Goal: Information Seeking & Learning: Learn about a topic

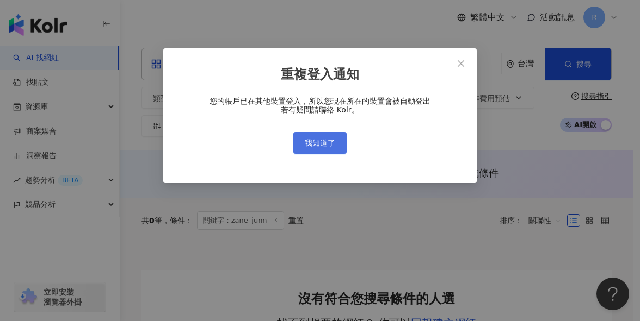
click at [333, 135] on button "我知道了" at bounding box center [319, 143] width 53 height 22
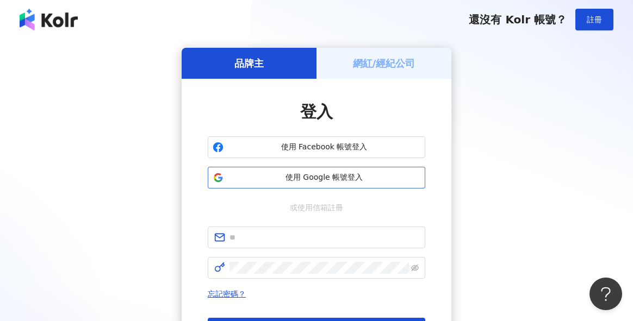
click at [306, 172] on span "使用 Google 帳號登入" at bounding box center [324, 177] width 193 height 11
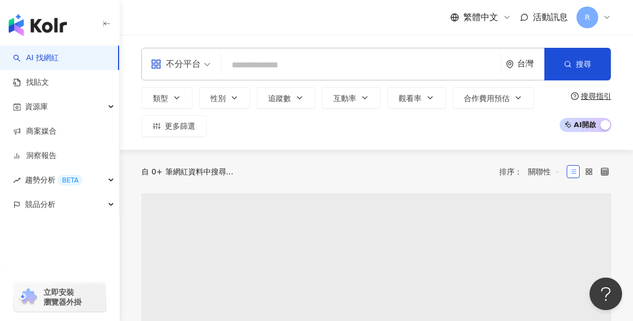
click at [319, 75] on input "search" at bounding box center [361, 65] width 271 height 21
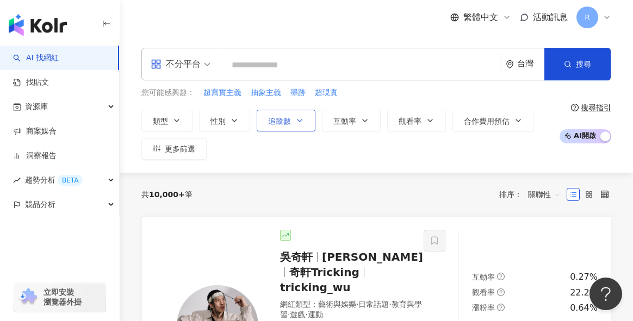
click at [283, 127] on button "追蹤數" at bounding box center [286, 121] width 59 height 22
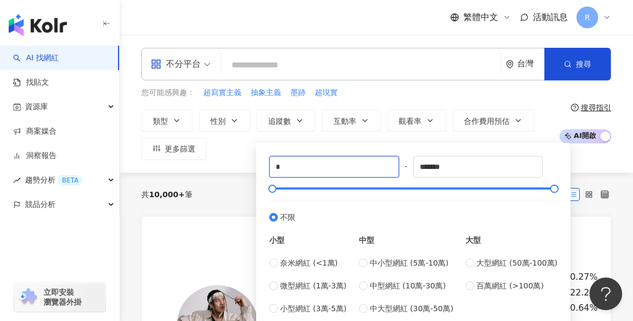
drag, startPoint x: 315, startPoint y: 167, endPoint x: 259, endPoint y: 166, distance: 56.6
click at [259, 166] on div "* - ******* 不限 小型 奈米網紅 (<1萬) 微型網紅 (1萬-3萬) 小型網紅 (3萬-5萬) 中型 中小型網紅 (5萬-10萬) 中型網紅 (…" at bounding box center [413, 235] width 314 height 185
type input "*****"
drag, startPoint x: 476, startPoint y: 164, endPoint x: 384, endPoint y: 166, distance: 91.4
click at [385, 166] on div "***** - ******* 不限 小型 奈米網紅 (<1萬) 微型網紅 (1萬-3萬) 小型網紅 (3萬-5萬) 中型 中小型網紅 (5萬-10萬) 中型…" at bounding box center [413, 235] width 288 height 159
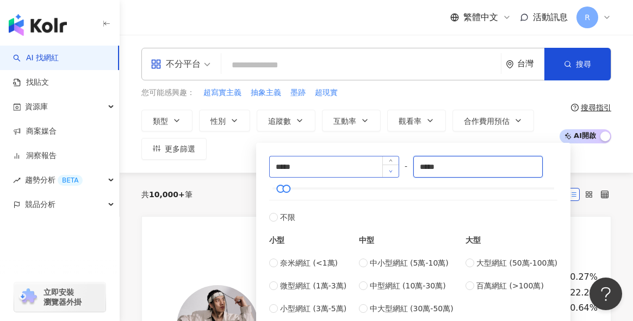
type input "*****"
click at [345, 70] on input "search" at bounding box center [361, 65] width 271 height 21
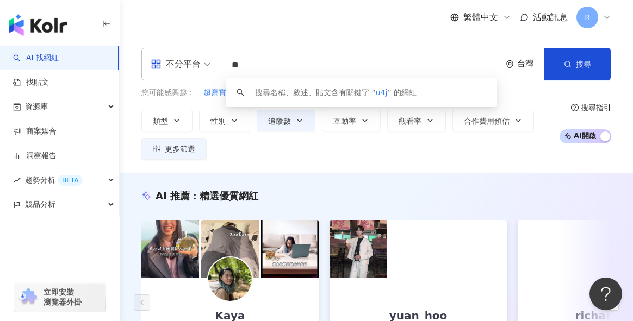
type input "*"
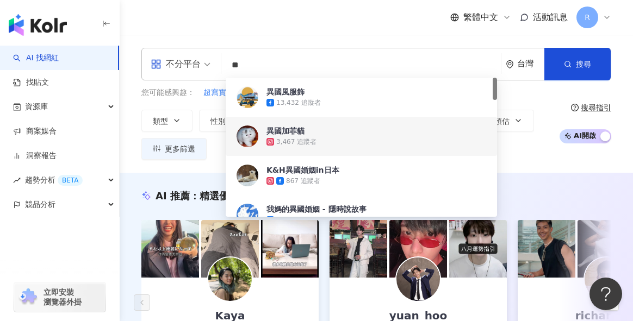
type input "**"
click at [218, 143] on div "類型 性別 追蹤數 互動率 觀看率 合作費用預估 更多篩選 ***** - ***** 不限 小型 奈米網紅 (<1萬) 微型網紅 (1萬-3萬) 小型網紅 …" at bounding box center [347, 135] width 412 height 50
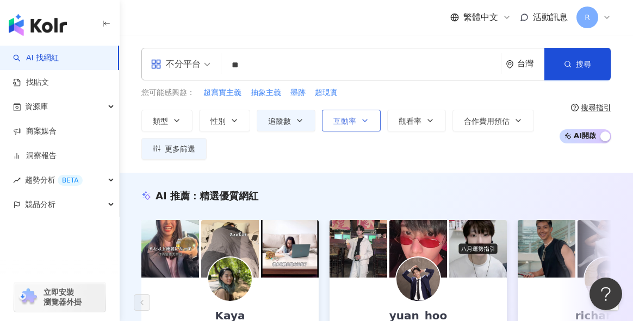
click at [356, 121] on button "互動率" at bounding box center [351, 121] width 59 height 22
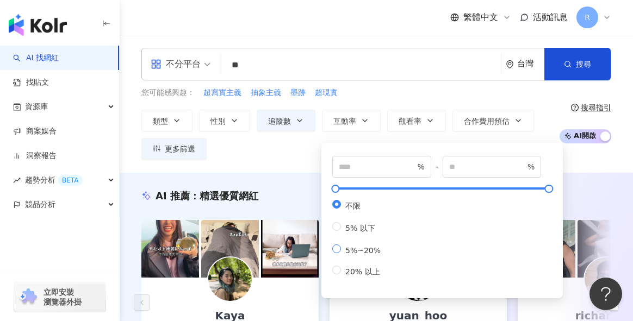
click at [360, 255] on span "5%~20%" at bounding box center [363, 250] width 44 height 9
type input "*"
type input "**"
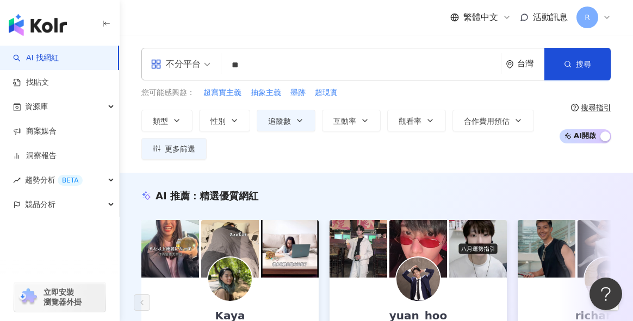
click at [295, 160] on div "不分平台 ** 台灣 搜尋 d0cc056a-9b25-4916-9d1c-c87553ad0321 244f0280-58e7-4048-b311-adc8…" at bounding box center [376, 104] width 513 height 138
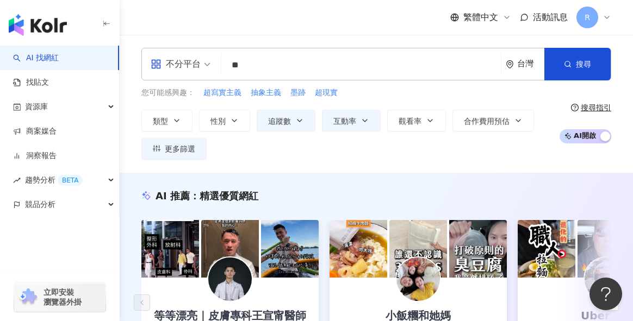
click at [185, 67] on div "不分平台" at bounding box center [176, 63] width 50 height 17
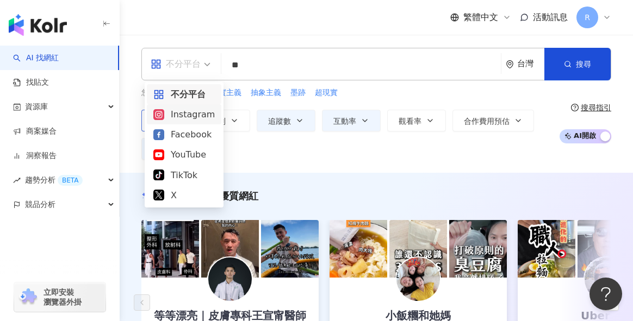
click at [190, 114] on div "Instagram" at bounding box center [183, 115] width 61 height 14
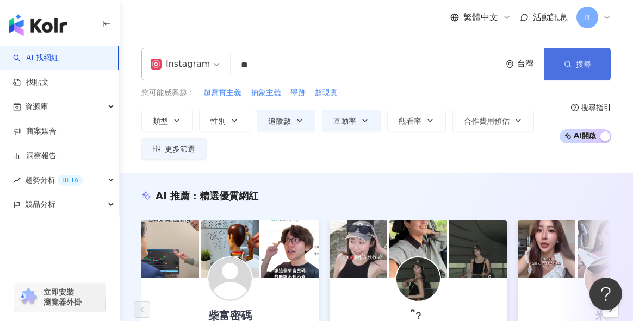
click at [584, 75] on button "搜尋" at bounding box center [577, 64] width 66 height 33
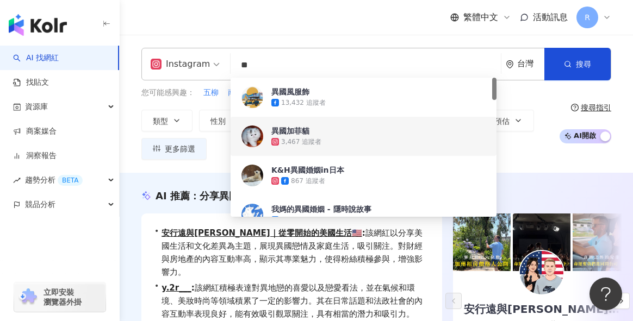
drag, startPoint x: 282, startPoint y: 69, endPoint x: 227, endPoint y: 70, distance: 55.5
click at [227, 70] on div "Instagram ** 台灣 搜尋 d0cc056a-9b25-4916-9d1c-c87553ad0321 244f0280-58e7-4048-b311…" at bounding box center [376, 64] width 470 height 33
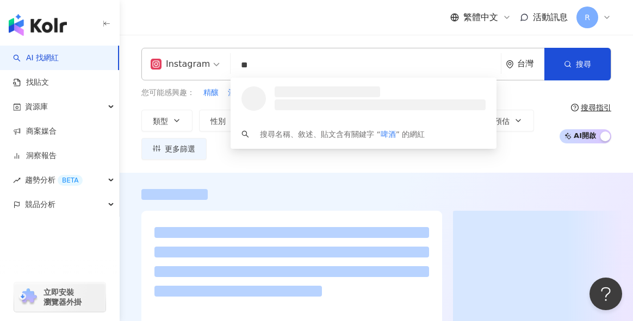
click at [287, 22] on div "繁體中文 活動訊息 R" at bounding box center [376, 17] width 470 height 35
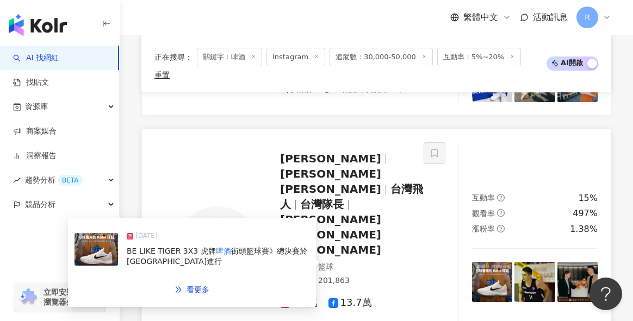
scroll to position [983, 0]
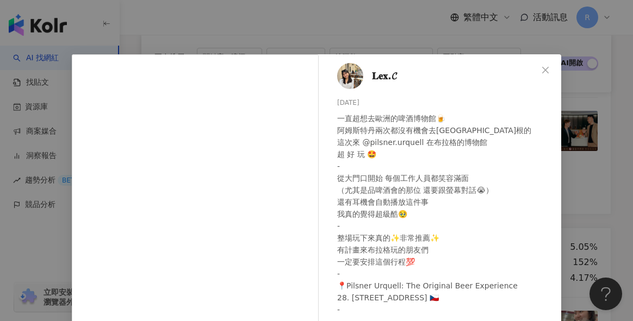
click at [574, 194] on div "𝐋𝐞𝐱.𝓒 2024/11/8 一直超想去歐洲的啤酒博物館🍺 阿姆斯特丹兩次都沒有機會去海尼根的 這次來 @pilsner.urquell 在布拉格的博物館 …" at bounding box center [316, 160] width 633 height 321
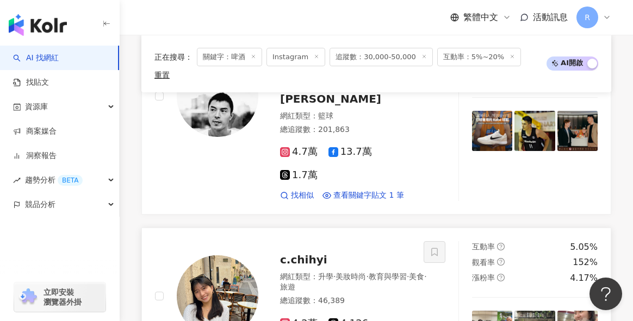
click at [231, 256] on img at bounding box center [218, 297] width 82 height 82
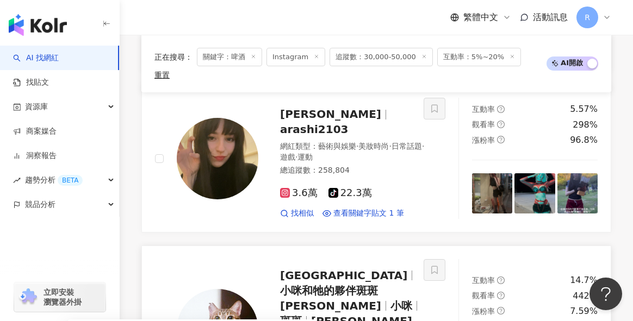
scroll to position [2015, 0]
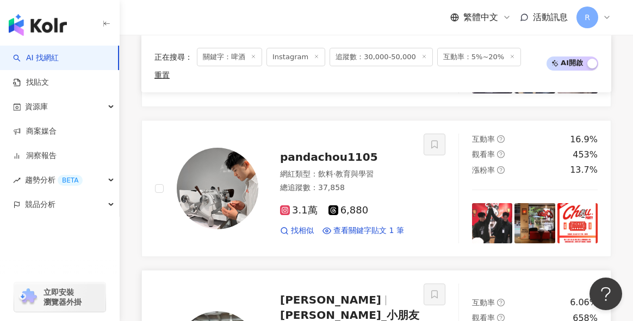
scroll to position [1167, 0]
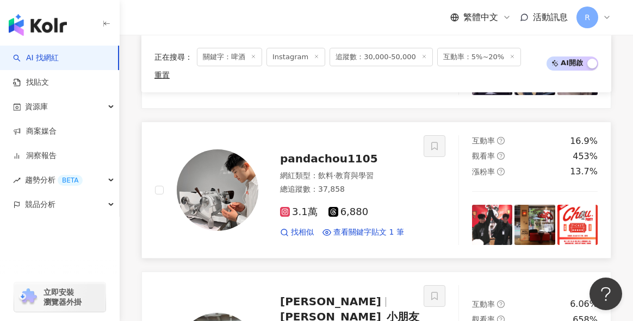
click at [241, 150] on img at bounding box center [218, 191] width 82 height 82
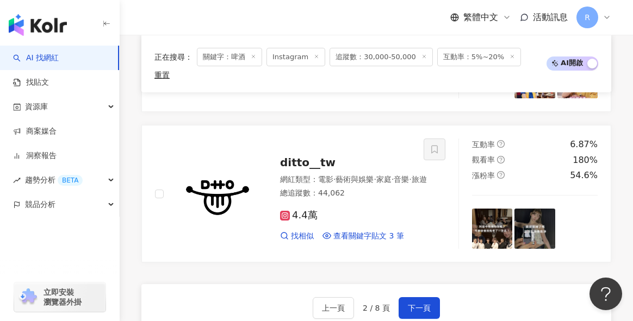
scroll to position [2179, 0]
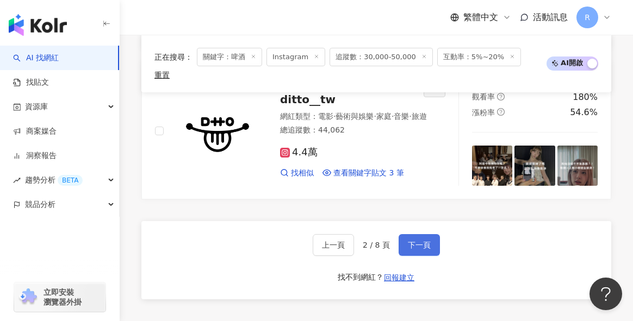
click at [413, 241] on span "下一頁" at bounding box center [419, 245] width 23 height 9
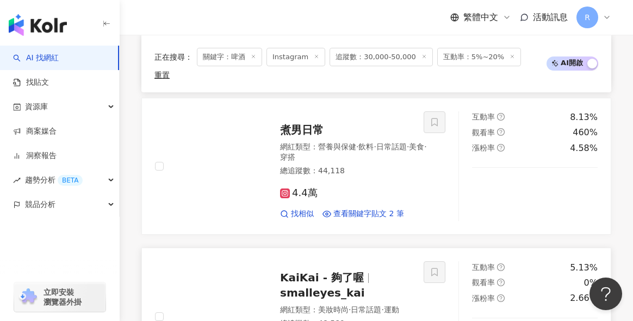
scroll to position [849, 0]
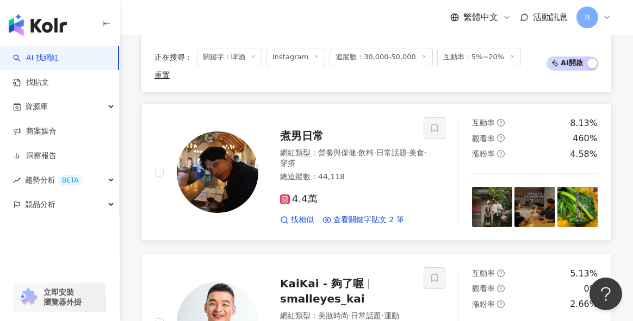
click at [238, 132] on img at bounding box center [218, 173] width 82 height 82
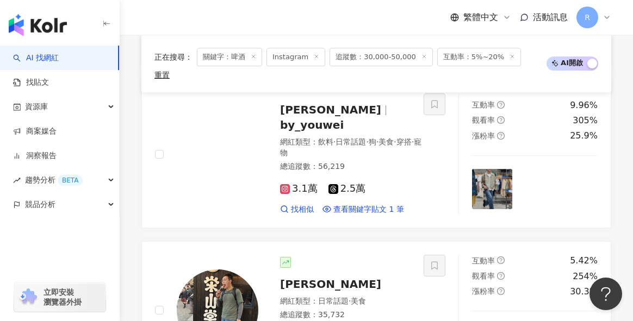
scroll to position [573, 0]
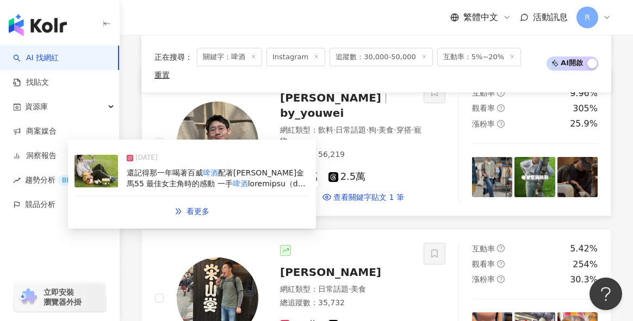
click at [228, 102] on img at bounding box center [218, 143] width 82 height 82
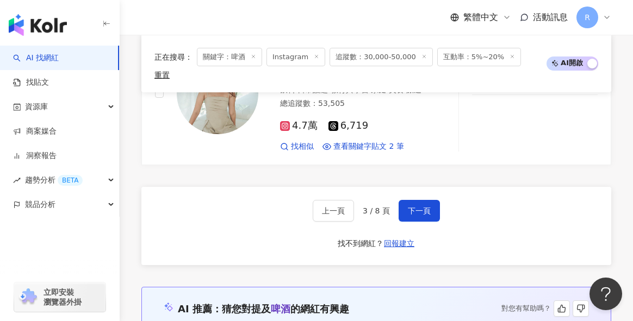
scroll to position [2177, 0]
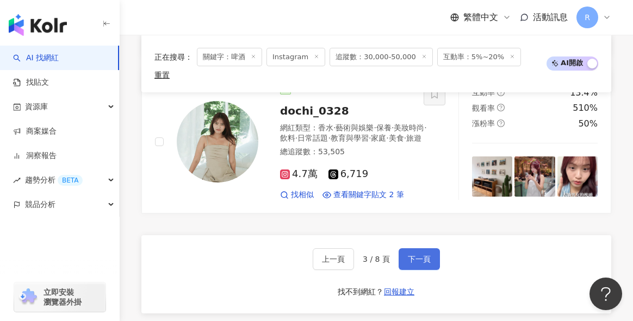
click at [417, 255] on span "下一頁" at bounding box center [419, 259] width 23 height 9
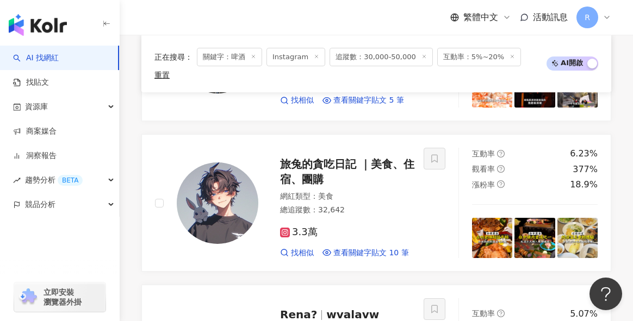
scroll to position [2212, 0]
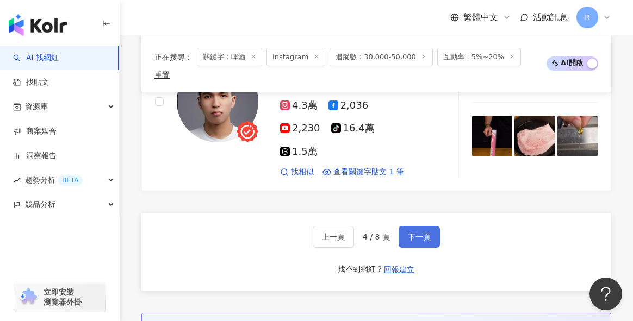
click at [424, 226] on button "下一頁" at bounding box center [419, 237] width 41 height 22
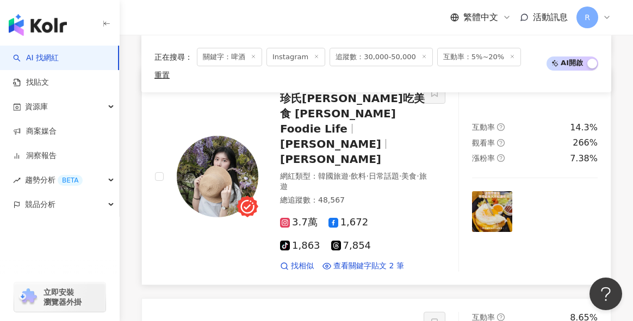
scroll to position [1420, 0]
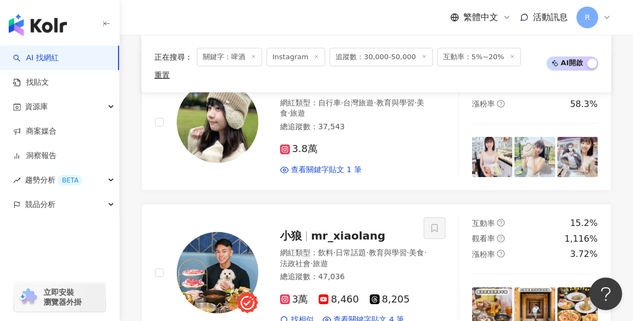
scroll to position [2278, 0]
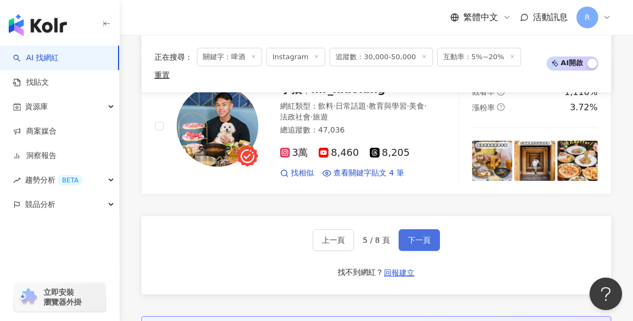
click at [424, 229] on button "下一頁" at bounding box center [419, 240] width 41 height 22
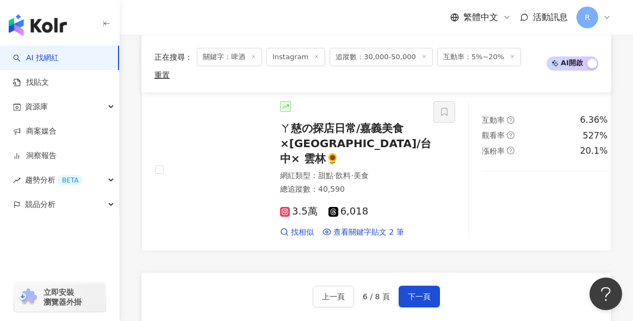
scroll to position [2172, 0]
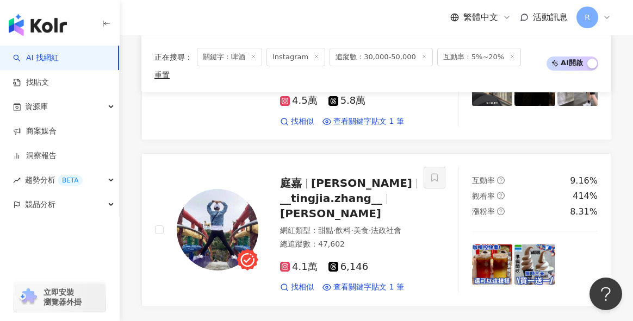
scroll to position [2107, 0]
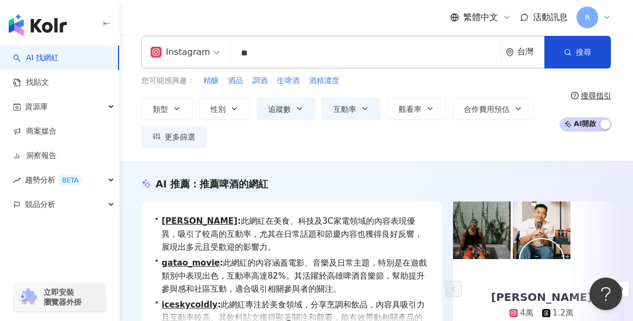
scroll to position [0, 0]
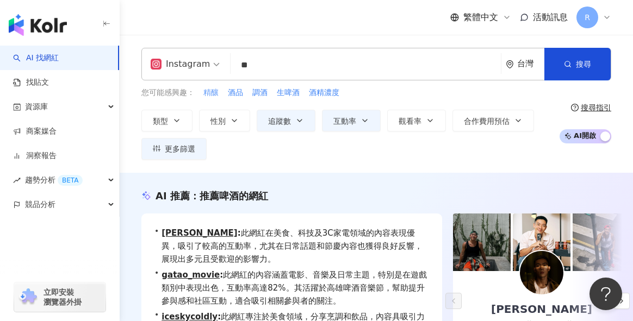
click at [209, 96] on span "精釀" at bounding box center [210, 93] width 15 height 11
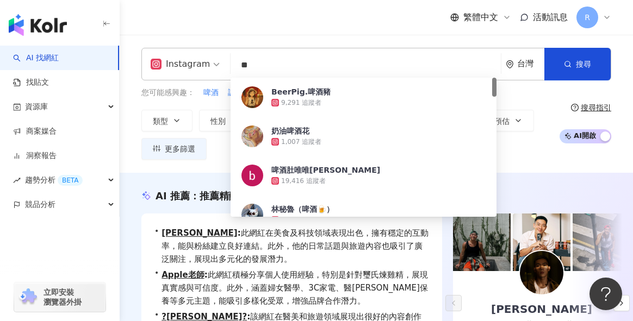
drag, startPoint x: 319, startPoint y: 66, endPoint x: 172, endPoint y: 69, distance: 146.8
click at [172, 69] on div "Instagram ** 台灣 搜尋 6e9e50b3-466a-4fce-a82c-6d28c93a59ad 𝗕𝗲𝗲𝗿𝗣𝗶𝗴.啤酒豬 9,291 追蹤者 奶…" at bounding box center [376, 64] width 470 height 33
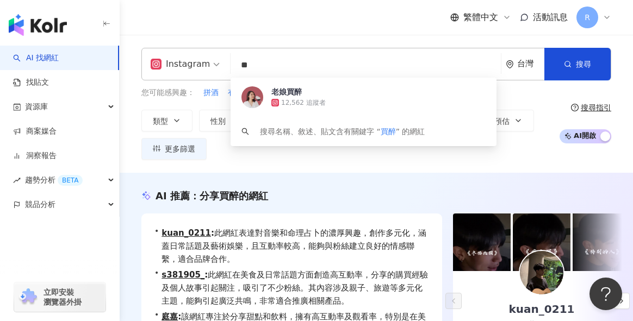
click at [228, 21] on div "繁體中文 活動訊息 R" at bounding box center [376, 17] width 470 height 35
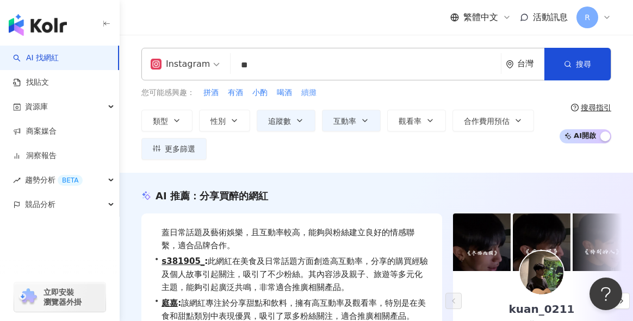
click at [305, 95] on span "續攤" at bounding box center [308, 93] width 15 height 11
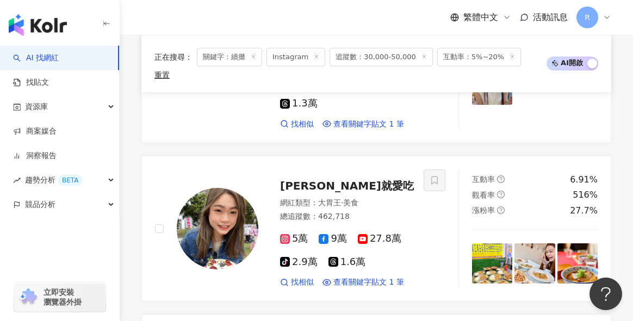
scroll to position [1340, 0]
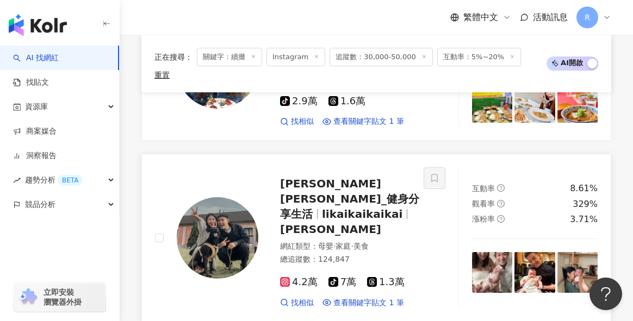
click at [216, 197] on img at bounding box center [218, 238] width 82 height 82
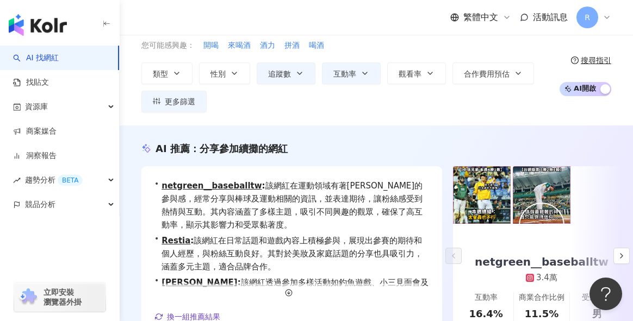
scroll to position [0, 0]
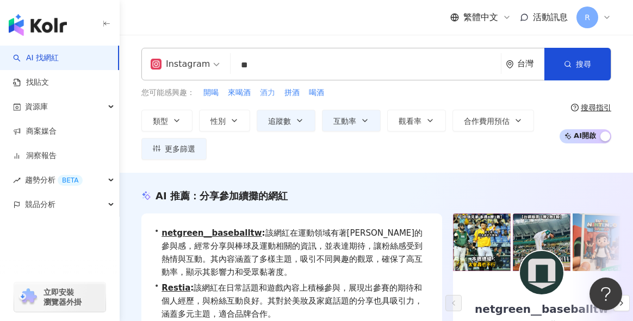
click at [265, 92] on span "酒力" at bounding box center [267, 93] width 15 height 11
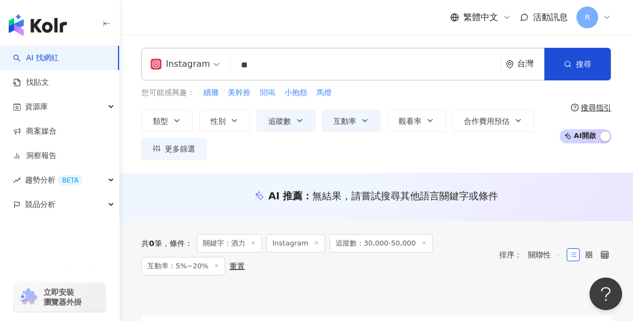
click at [271, 92] on span "開喝" at bounding box center [267, 93] width 15 height 11
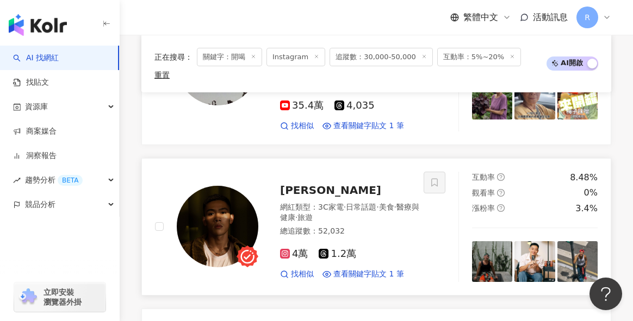
scroll to position [1124, 0]
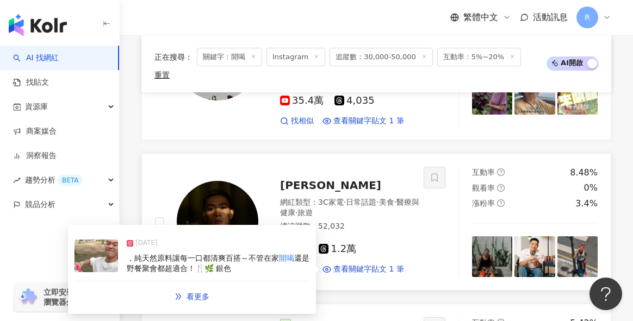
click at [253, 253] on div "，純天然原料讓每一口都清爽百搭～不管在家 開喝 還是野餐聚會都超適合！🍴🌿 銀色" at bounding box center [218, 263] width 183 height 21
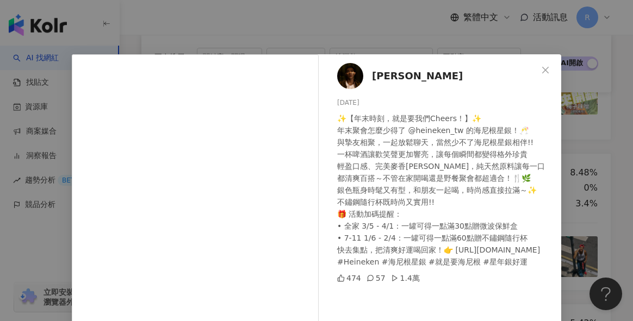
click at [573, 121] on div "Erik Huang 2025/1/16 ✨【年末時刻，就是要我們Cheers！】✨ 年末聚會怎麼少得了 @heineken_tw 的海尼根星銀！🥂 與摯友相…" at bounding box center [316, 160] width 633 height 321
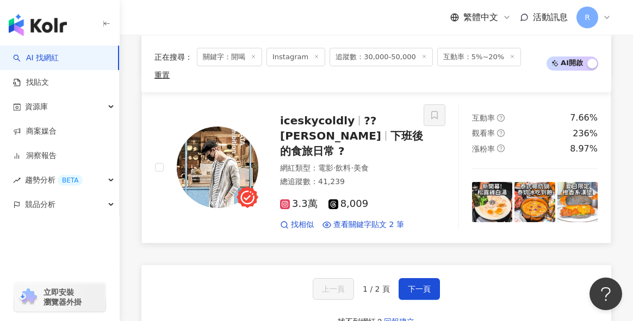
scroll to position [2127, 0]
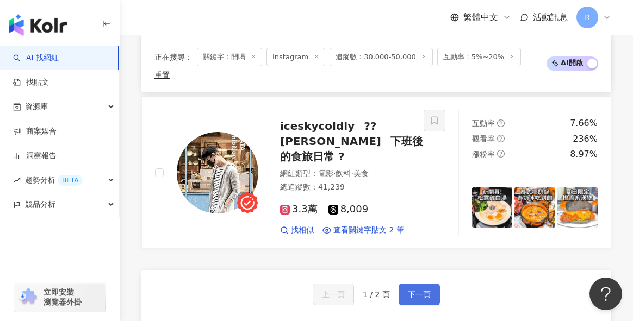
click at [409, 290] on span "下一頁" at bounding box center [419, 294] width 23 height 9
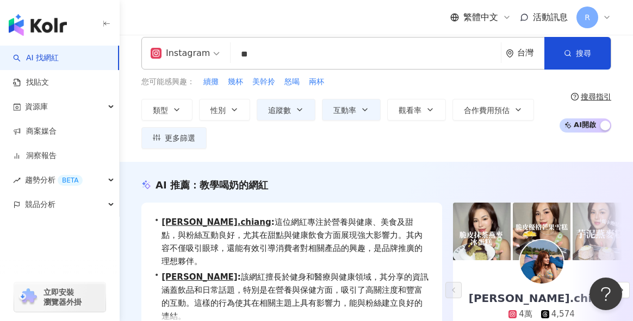
scroll to position [0, 0]
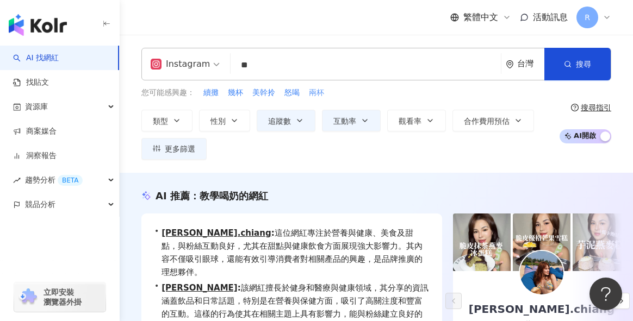
click at [312, 96] on span "兩杯" at bounding box center [316, 93] width 15 height 11
type input "**"
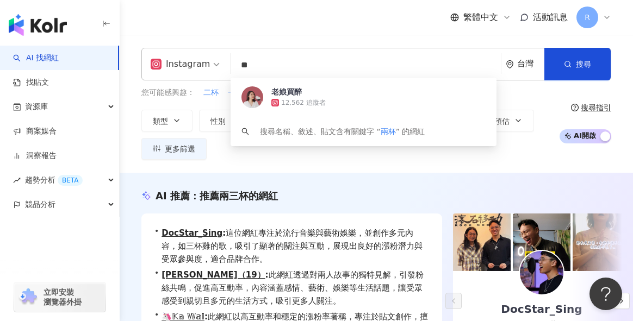
drag, startPoint x: 274, startPoint y: 61, endPoint x: 187, endPoint y: 61, distance: 87.0
click at [187, 61] on div "Instagram ** 台灣 搜尋 751721af-e203-451c-801a-3b1e4bea4832 老娘買醉 12,562 追蹤者 搜尋名稱、敘述…" at bounding box center [376, 64] width 470 height 33
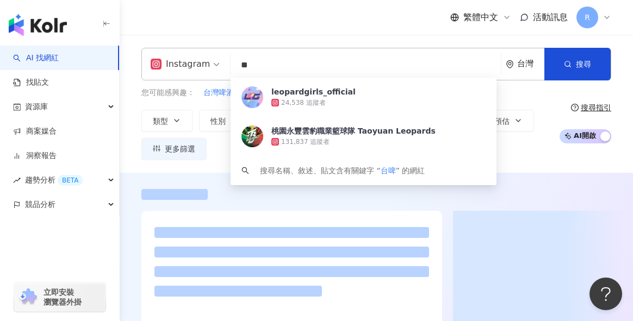
click at [384, 34] on div "繁體中文 活動訊息 R" at bounding box center [376, 17] width 470 height 35
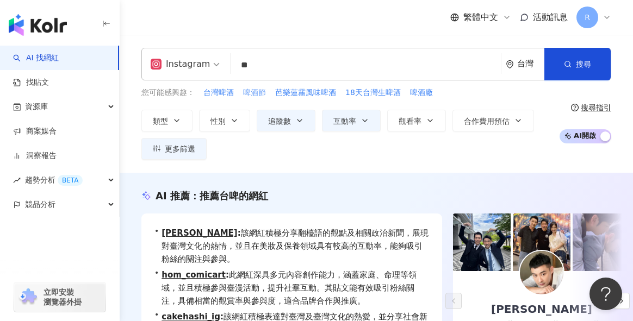
click at [254, 93] on span "啤酒節" at bounding box center [254, 93] width 23 height 11
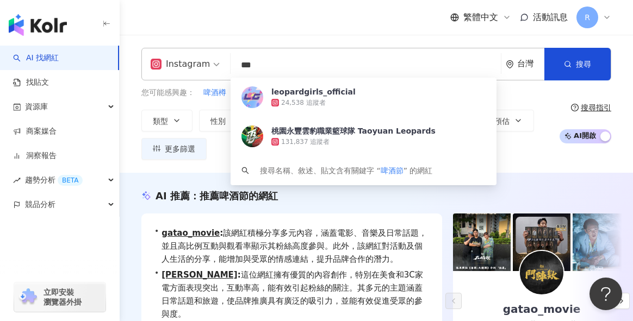
drag, startPoint x: 277, startPoint y: 65, endPoint x: 169, endPoint y: 65, distance: 108.2
click at [169, 65] on div "Instagram *** 台灣 搜尋 43d43da5-b4db-4ae9-afce-65bd81a7d4bd leopardgirls_official …" at bounding box center [376, 64] width 470 height 33
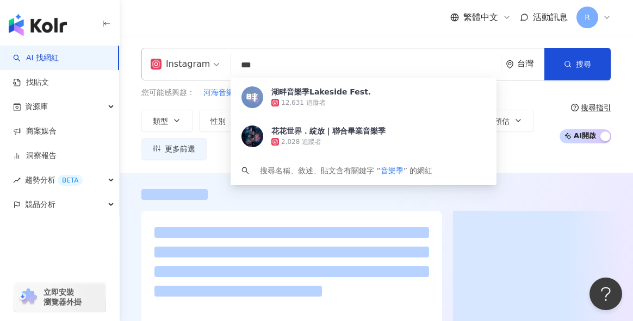
click at [284, 71] on input "***" at bounding box center [366, 65] width 262 height 21
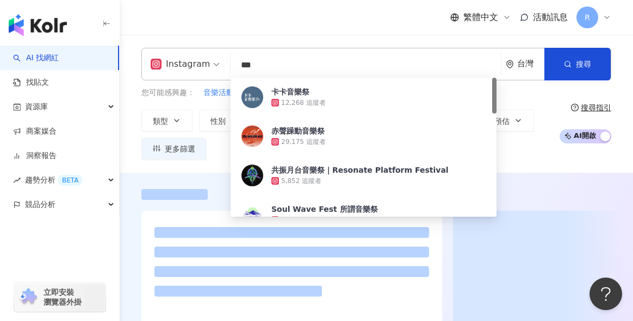
click at [305, 36] on div "Instagram *** 台灣 搜尋 16caf692-358f-41e1-9357-635790130b7a 卡卡音樂祭 12,268 追蹤者 赤聲躁動音…" at bounding box center [376, 104] width 513 height 138
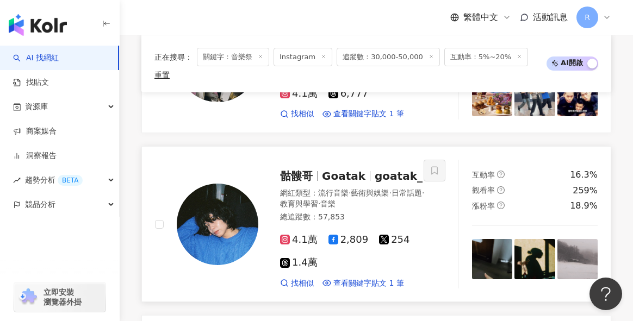
scroll to position [941, 0]
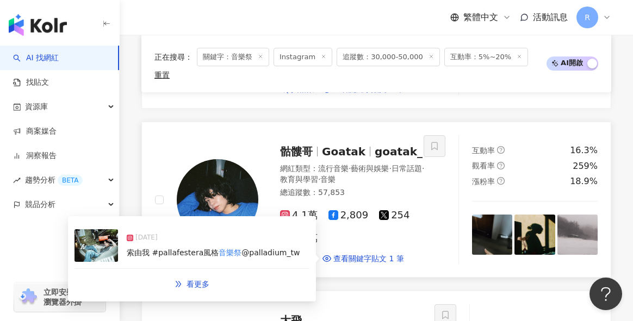
click at [233, 159] on img at bounding box center [218, 200] width 82 height 82
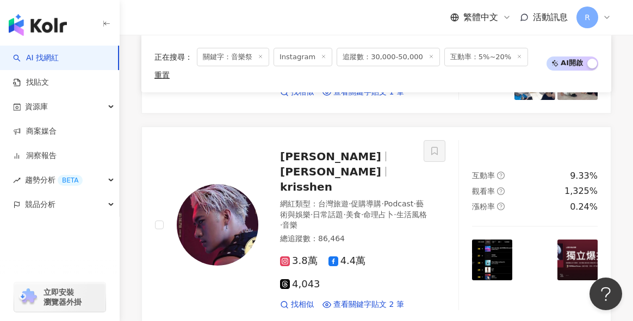
scroll to position [2019, 0]
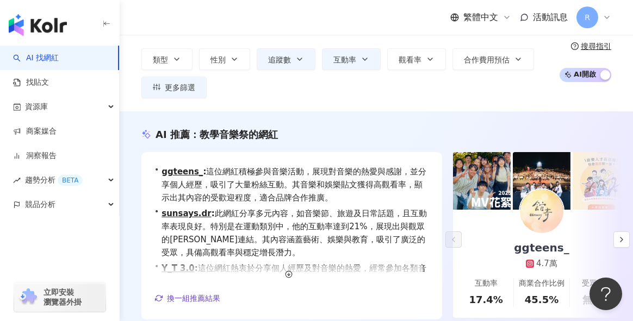
scroll to position [0, 0]
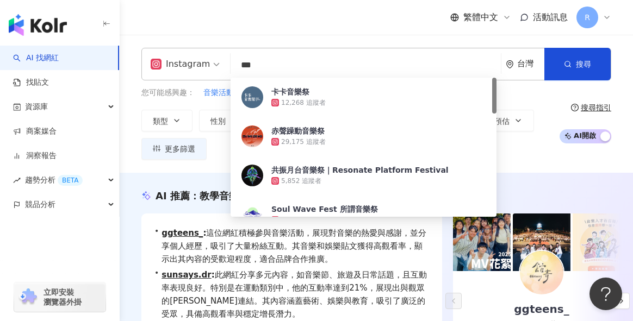
drag, startPoint x: 300, startPoint y: 67, endPoint x: 236, endPoint y: 58, distance: 64.2
click at [236, 58] on input "***" at bounding box center [366, 65] width 262 height 21
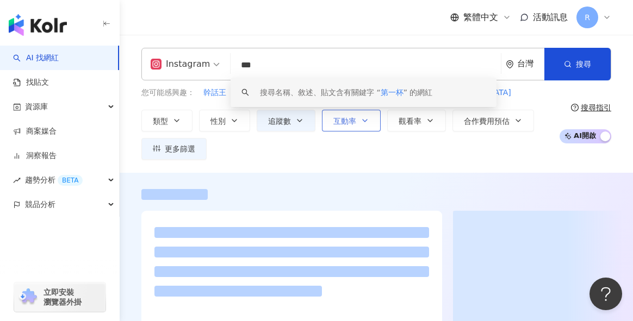
type input "***"
click at [352, 125] on span "互動率" at bounding box center [344, 121] width 23 height 9
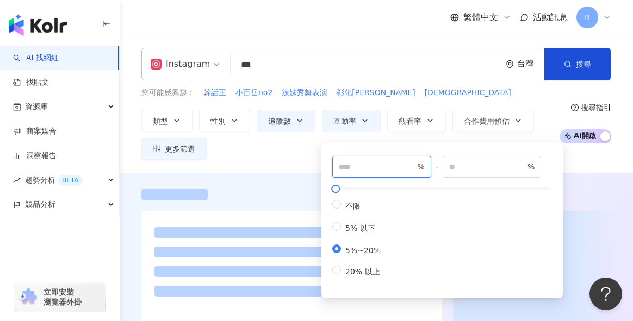
click at [356, 163] on input "*" at bounding box center [377, 167] width 76 height 12
type input "*"
click at [429, 27] on div "繁體中文 活動訊息 R" at bounding box center [376, 17] width 470 height 35
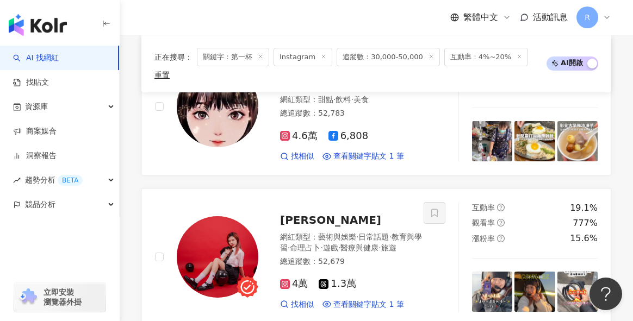
scroll to position [1028, 0]
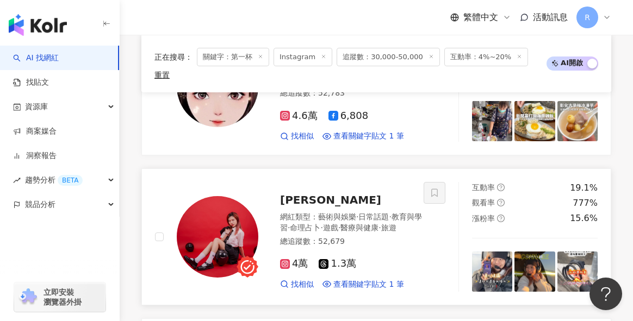
click at [241, 196] on img at bounding box center [218, 237] width 82 height 82
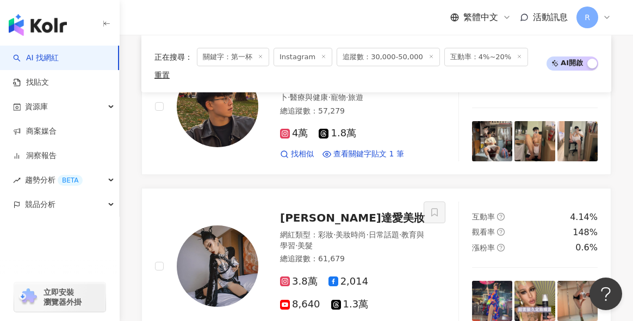
scroll to position [1709, 0]
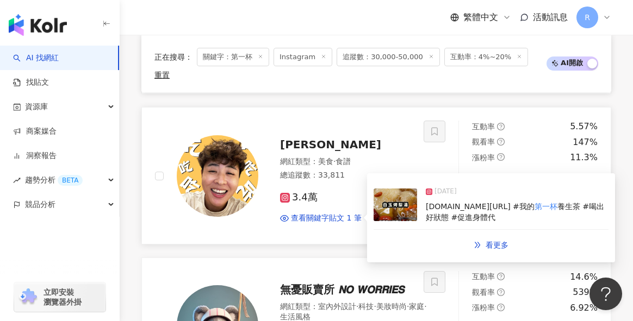
click at [233, 135] on img at bounding box center [218, 176] width 82 height 82
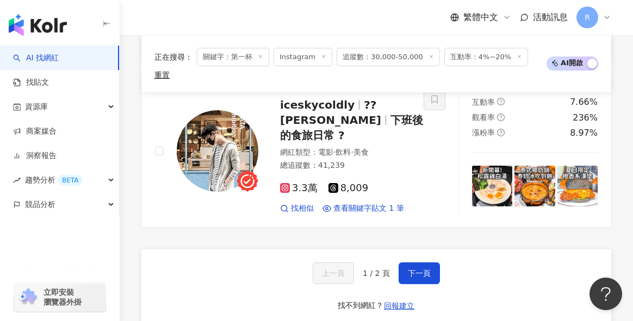
scroll to position [2195, 0]
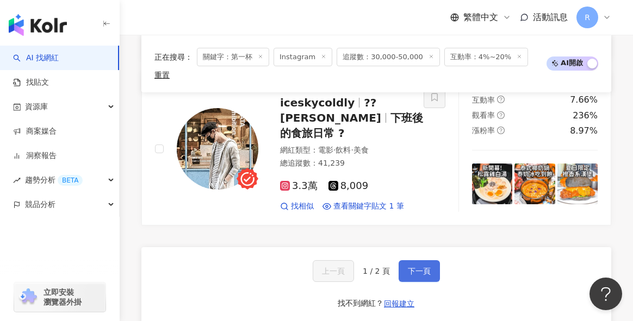
click at [430, 267] on span "下一頁" at bounding box center [419, 271] width 23 height 9
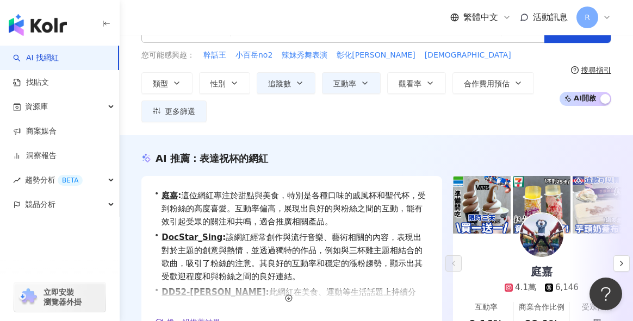
scroll to position [20, 0]
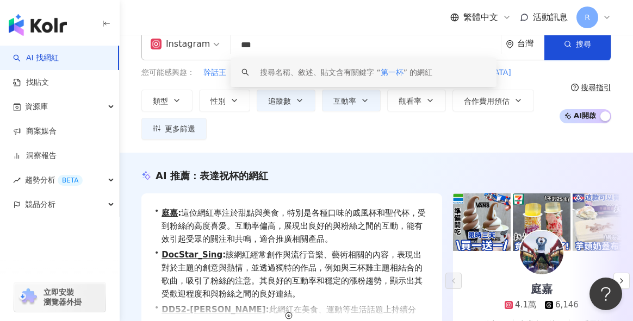
click at [282, 51] on input "***" at bounding box center [366, 45] width 262 height 21
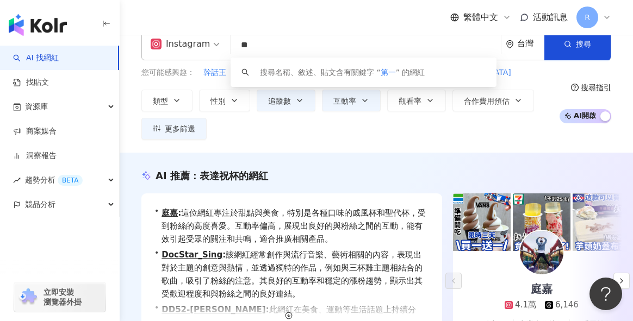
type input "*"
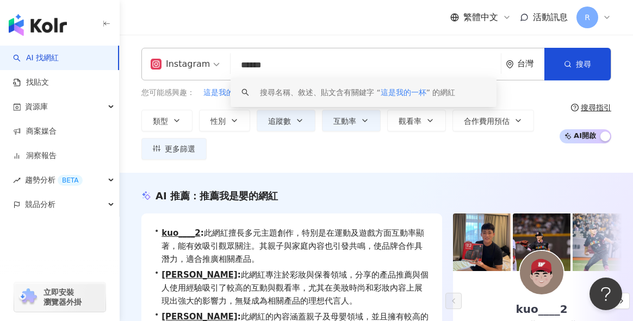
drag, startPoint x: 304, startPoint y: 64, endPoint x: 156, endPoint y: 64, distance: 147.9
click at [156, 64] on div "Instagram ****** 台灣 搜尋 keyword 搜尋名稱、敘述、貼文含有關鍵字 “ 這是我的一杯 ” 的網紅" at bounding box center [376, 64] width 470 height 33
paste input "search"
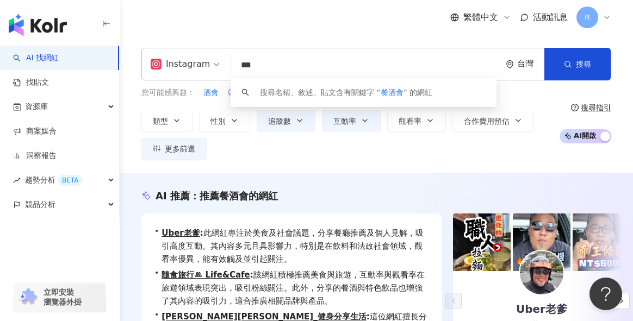
drag, startPoint x: 253, startPoint y: 63, endPoint x: 179, endPoint y: 60, distance: 74.5
click at [179, 60] on div "Instagram *** 台灣 搜尋 keyword 搜尋名稱、敘述、貼文含有關鍵字 “ 餐酒會 ” 的網紅" at bounding box center [376, 64] width 470 height 33
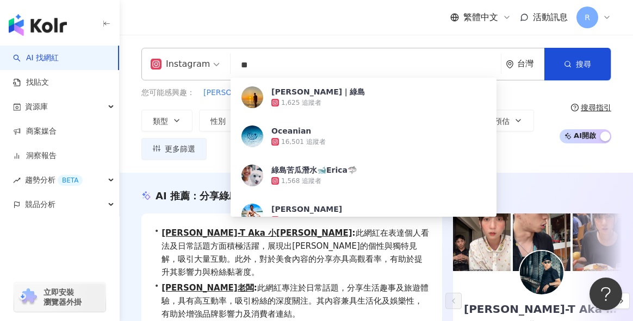
type input "**"
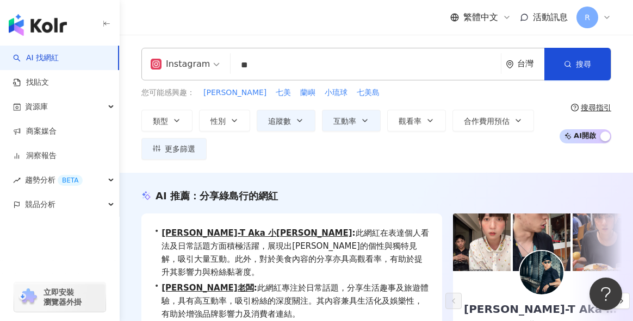
click at [258, 28] on div "繁體中文 活動訊息 R" at bounding box center [376, 17] width 470 height 35
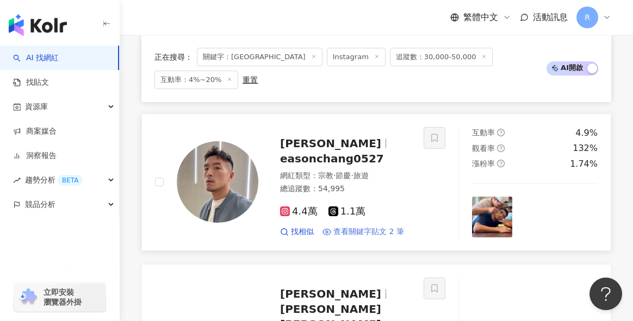
scroll to position [729, 0]
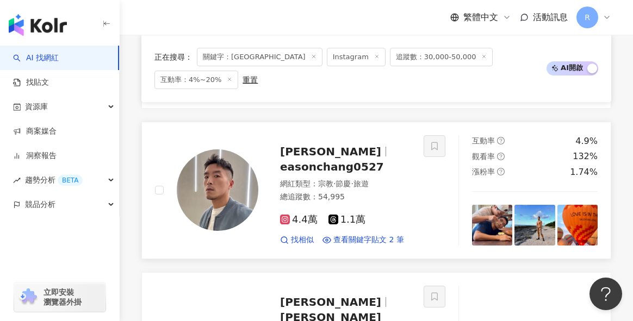
click at [226, 150] on img at bounding box center [218, 191] width 82 height 82
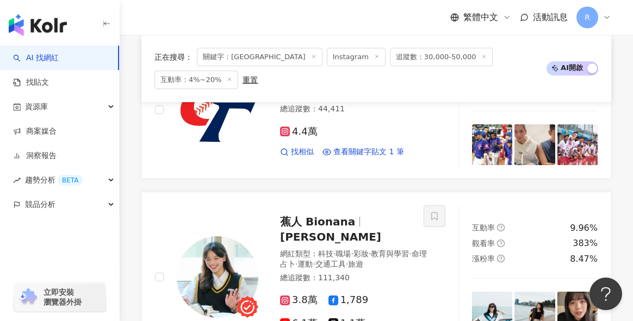
scroll to position [2082, 0]
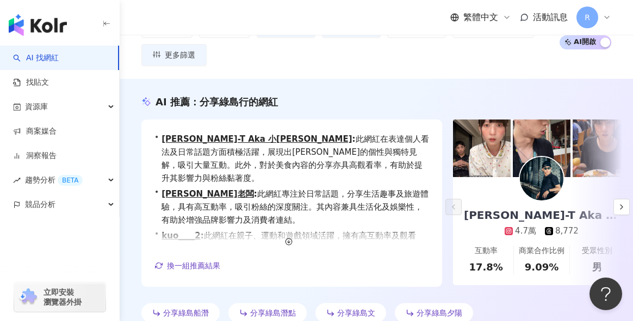
scroll to position [0, 0]
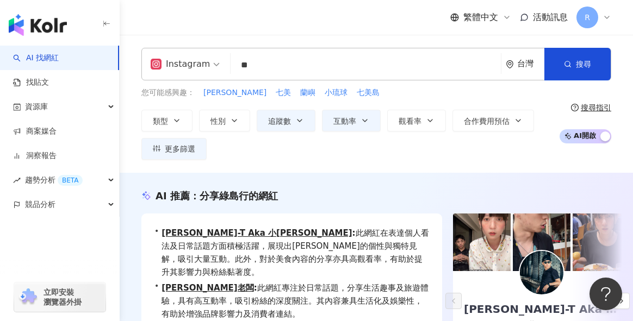
click at [362, 72] on input "**" at bounding box center [366, 65] width 262 height 21
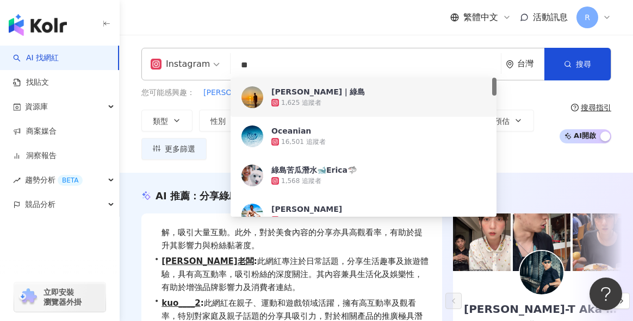
drag, startPoint x: 262, startPoint y: 62, endPoint x: 175, endPoint y: 62, distance: 87.0
click at [175, 63] on div "Instagram ** 台灣 搜尋 e01a3347-7a94-4afc-9f7c-505259fcb3b7 3ce32bce-29d1-40f8-9fe3…" at bounding box center [376, 64] width 470 height 33
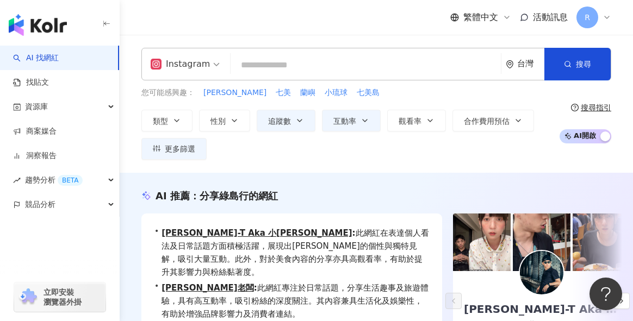
click at [277, 75] on input "search" at bounding box center [366, 65] width 262 height 21
click at [357, 123] on button "互動率" at bounding box center [351, 121] width 59 height 22
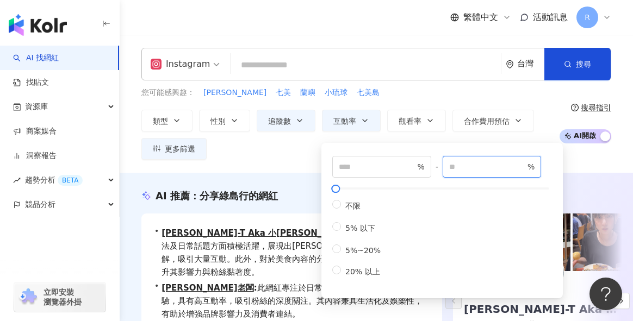
click at [478, 162] on input "**" at bounding box center [487, 167] width 76 height 12
type input "*"
click at [486, 96] on div "您可能感興趣： 萬里桐 七美 蘭嶼 小琉球 七美島" at bounding box center [347, 93] width 412 height 12
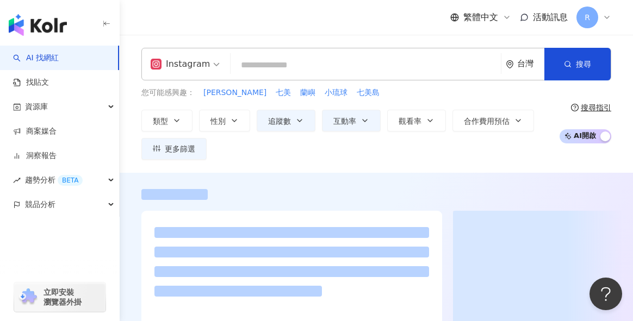
click at [273, 64] on input "search" at bounding box center [366, 65] width 262 height 21
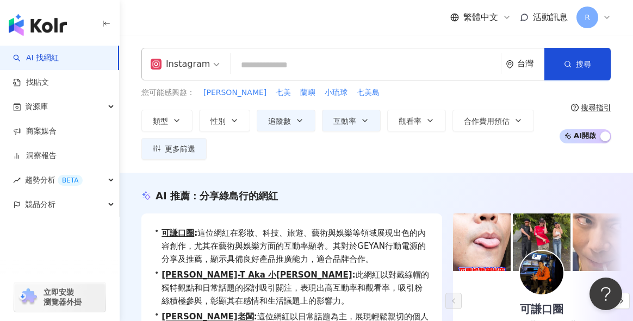
click at [342, 70] on input "search" at bounding box center [366, 65] width 262 height 21
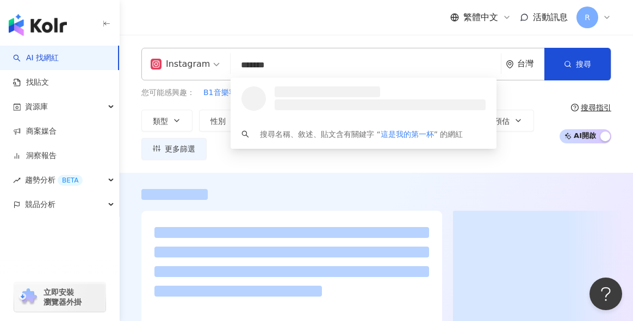
click at [345, 23] on div "繁體中文 活動訊息 R" at bounding box center [376, 17] width 470 height 35
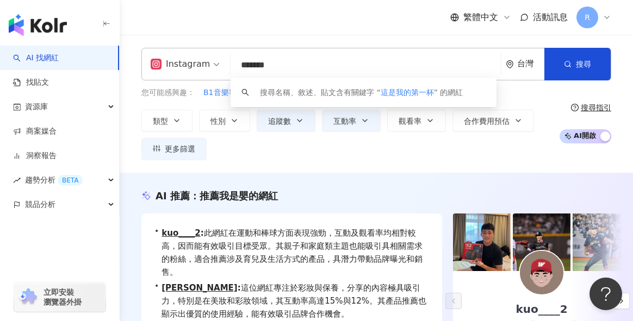
drag, startPoint x: 310, startPoint y: 64, endPoint x: 229, endPoint y: 68, distance: 81.1
click at [229, 68] on div "Instagram ******* 台灣 搜尋 keyword 搜尋名稱、敘述、貼文含有關鍵字 “ 這是我的第一杯 ” 的網紅" at bounding box center [376, 64] width 470 height 33
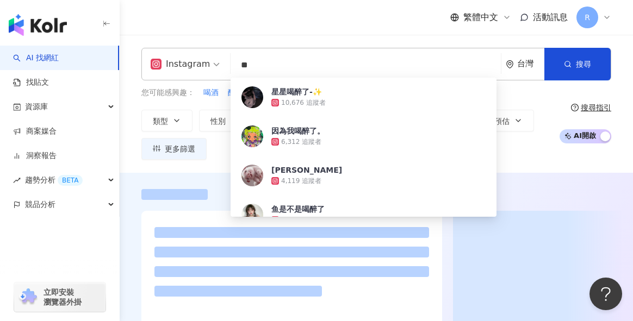
click at [355, 28] on div "繁體中文 活動訊息 R" at bounding box center [376, 17] width 470 height 35
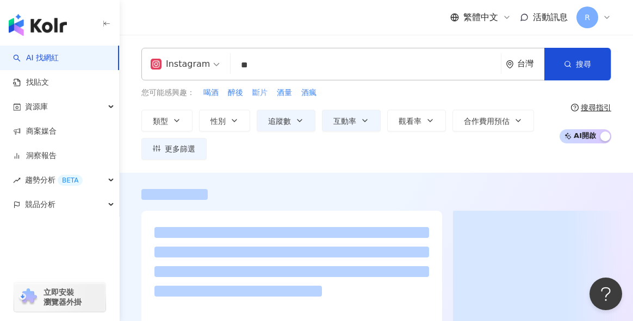
click at [257, 94] on span "斷片" at bounding box center [259, 93] width 15 height 11
type input "**"
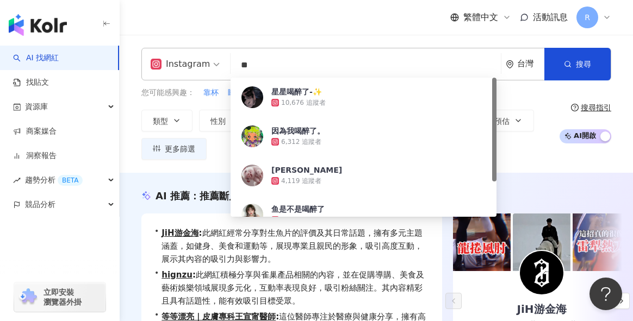
drag, startPoint x: 275, startPoint y: 66, endPoint x: 234, endPoint y: 65, distance: 40.8
click at [235, 65] on input "**" at bounding box center [366, 65] width 262 height 21
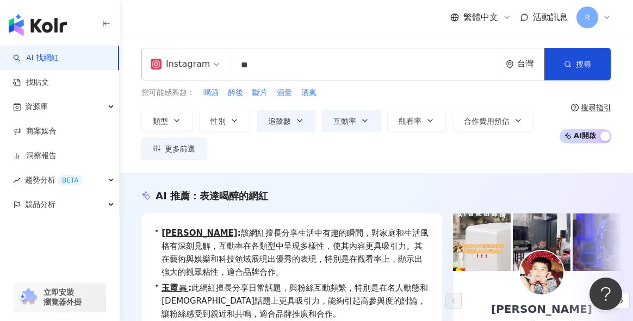
click at [356, 34] on div "繁體中文 活動訊息 R" at bounding box center [376, 17] width 470 height 35
click at [294, 121] on button "追蹤數" at bounding box center [286, 121] width 59 height 22
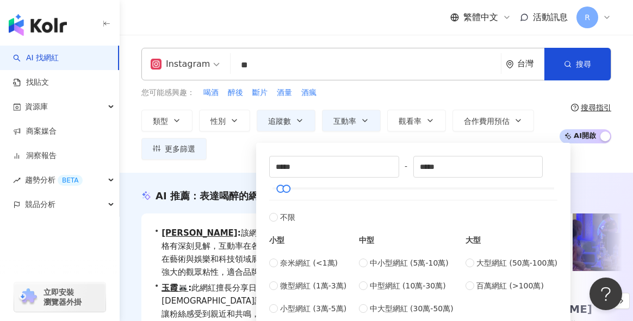
click at [357, 65] on input "**" at bounding box center [366, 65] width 262 height 21
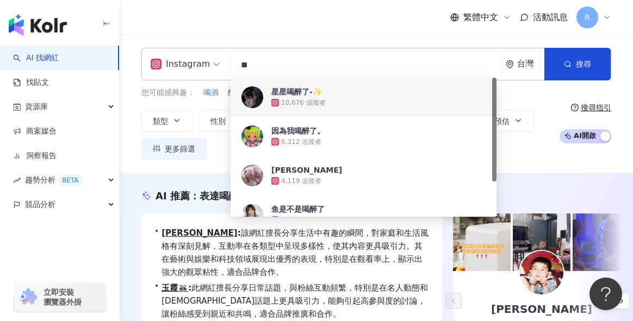
type input "*"
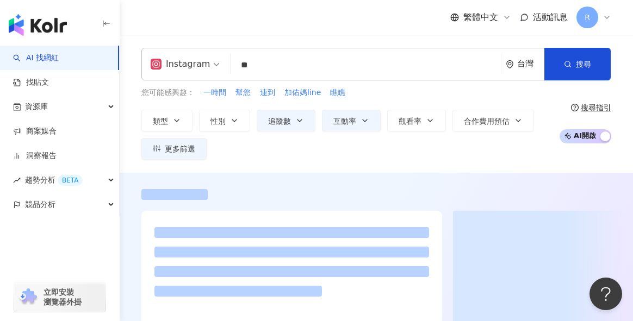
click at [401, 30] on div "繁體中文 活動訊息 R" at bounding box center [376, 17] width 470 height 35
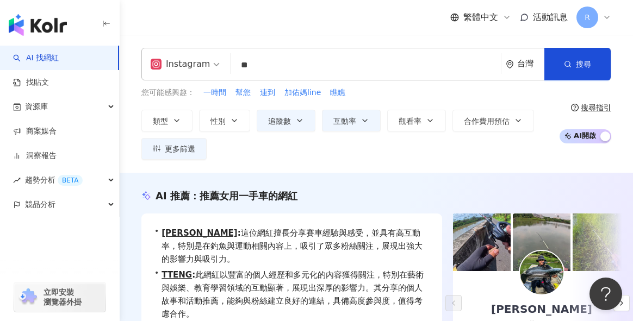
click at [322, 67] on input "**" at bounding box center [366, 65] width 262 height 21
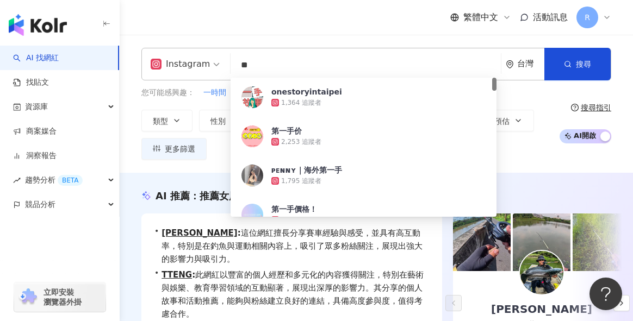
type input "*"
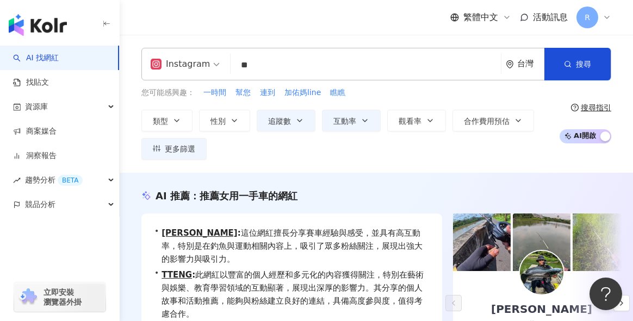
type input "*"
type input "**"
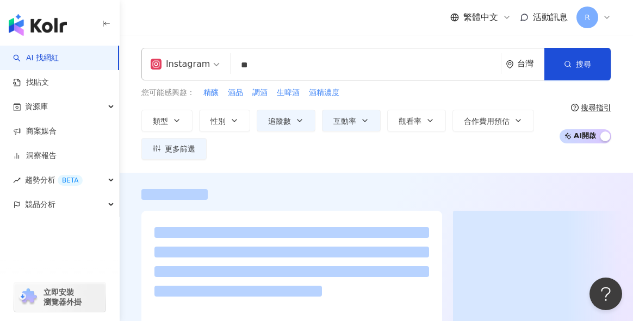
click at [342, 41] on div "Instagram ** 台灣 搜尋 loading 搜尋名稱、敘述、貼文含有關鍵字 “ 啤酒 ” 的網紅 您可能感興趣： 精釀 酒品 調酒 生啤酒 酒精濃度…" at bounding box center [376, 104] width 513 height 138
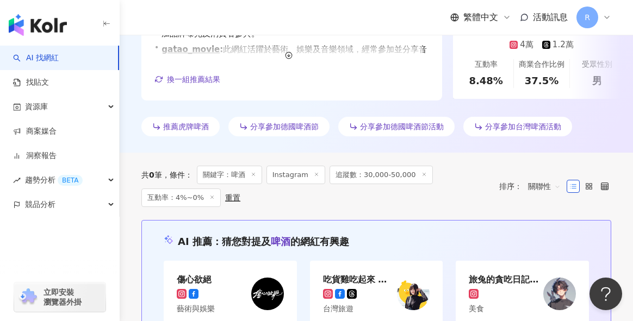
scroll to position [8, 0]
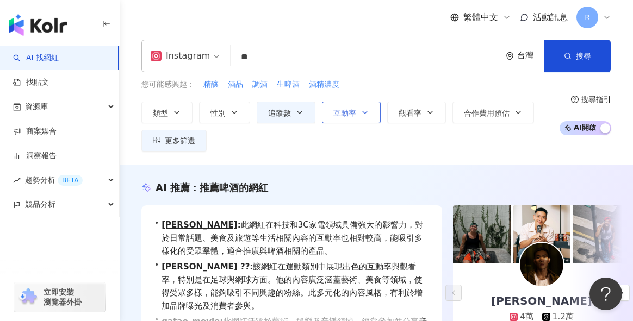
click at [352, 114] on span "互動率" at bounding box center [344, 113] width 23 height 9
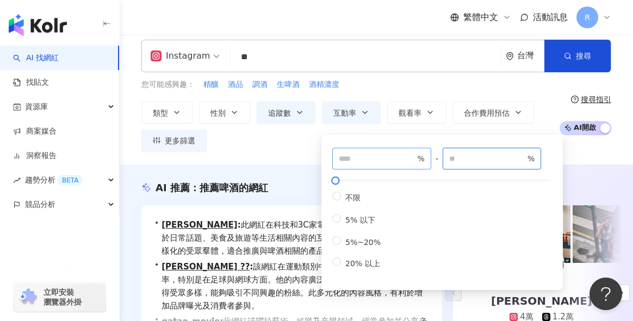
drag, startPoint x: 498, startPoint y: 159, endPoint x: 406, endPoint y: 158, distance: 91.9
click at [430, 157] on div "* % - * % 不限 5% 以下 5%~20% 20% 以上" at bounding box center [442, 209] width 220 height 122
type input "*"
type input "*****"
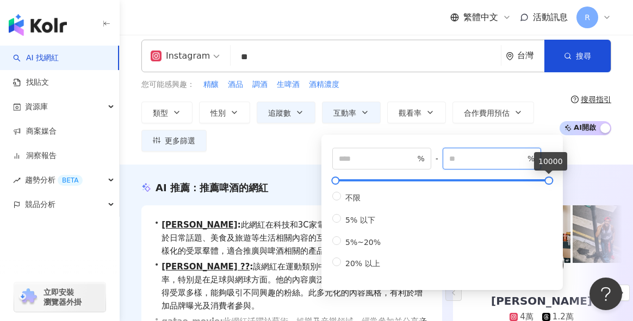
drag, startPoint x: 352, startPoint y: 181, endPoint x: 593, endPoint y: 172, distance: 240.5
click at [368, 163] on input "*" at bounding box center [377, 159] width 76 height 12
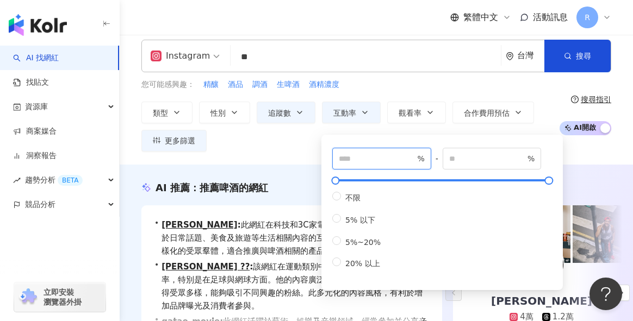
drag, startPoint x: 371, startPoint y: 164, endPoint x: 341, endPoint y: 164, distance: 29.9
click at [341, 164] on span "* %" at bounding box center [381, 159] width 99 height 22
drag, startPoint x: 343, startPoint y: 160, endPoint x: 314, endPoint y: 161, distance: 28.3
click at [314, 161] on div "Instagram ** 台灣 搜尋 loading 搜尋名稱、敘述、貼文含有關鍵字 “ 啤酒 ” 的網紅 您可能感興趣： 精釀 酒品 調酒 生啤酒 酒精濃度…" at bounding box center [376, 96] width 513 height 138
type input "*"
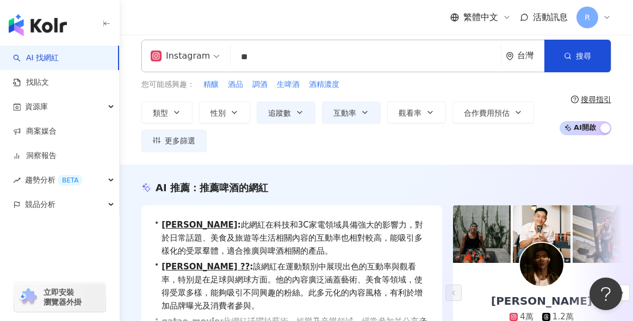
click at [398, 79] on div "您可能感興趣： 精釀 酒品 調酒 生啤酒 酒精濃度" at bounding box center [347, 85] width 412 height 12
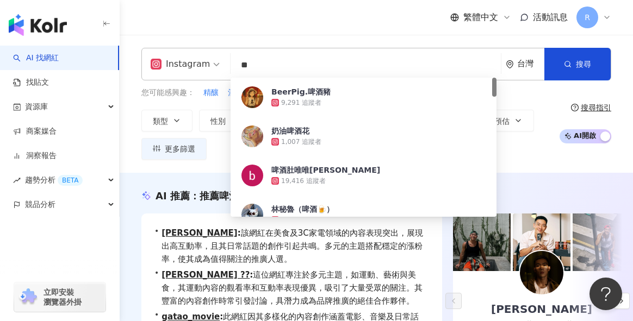
drag, startPoint x: 286, startPoint y: 68, endPoint x: 199, endPoint y: 57, distance: 87.1
click at [200, 57] on div "Instagram ** 台灣 搜尋 6e9e50b3-466a-4fce-a82c-6d28c93a59ad 𝗕𝗲𝗲𝗿𝗣𝗶𝗴.啤酒豬 9,291 追蹤者 奶…" at bounding box center [376, 64] width 470 height 33
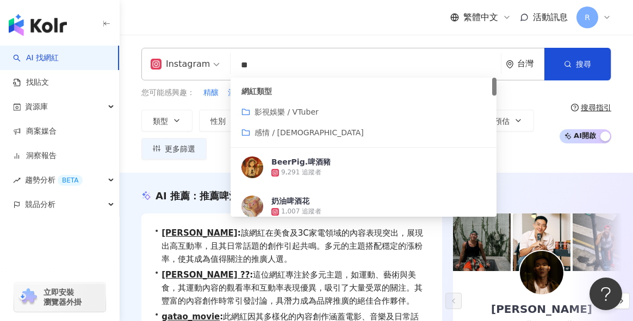
type input "*"
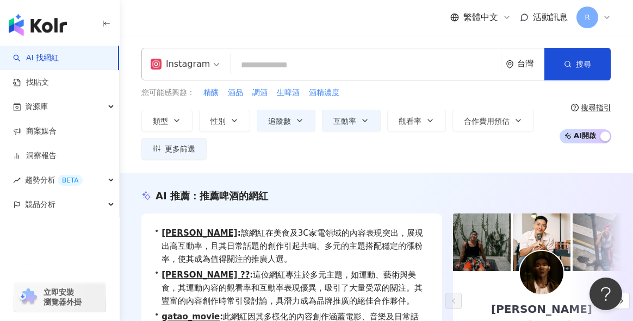
type input "*"
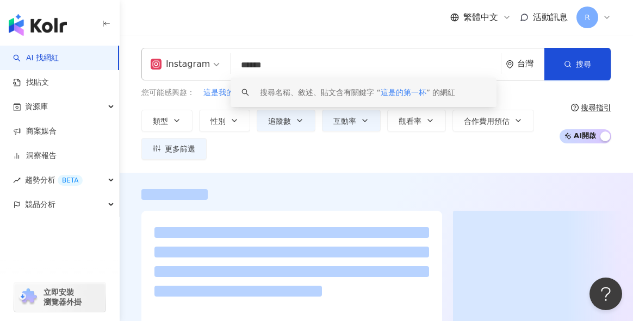
drag, startPoint x: 292, startPoint y: 67, endPoint x: 158, endPoint y: 65, distance: 133.8
click at [158, 65] on div "Instagram ****** 台灣 搜尋 keyword 搜尋名稱、敘述、貼文含有關鍵字 “ 這是的第一杯 ” 的網紅" at bounding box center [376, 64] width 470 height 33
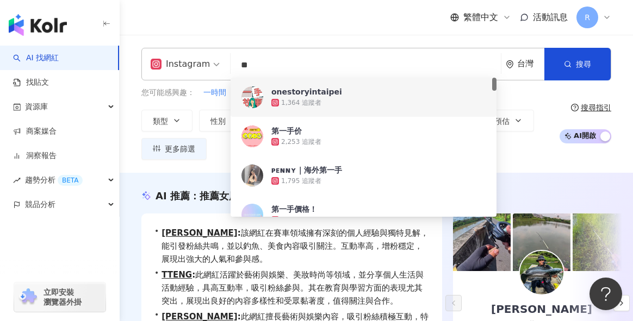
drag, startPoint x: 293, startPoint y: 58, endPoint x: 193, endPoint y: 58, distance: 100.1
click at [193, 58] on div "Instagram ** 台灣 搜尋 3b03f7a1-1995-47dc-8d9d-fb191ec0975b 8dedf221-403f-49f4-a8c5…" at bounding box center [376, 64] width 470 height 33
drag, startPoint x: 262, startPoint y: 60, endPoint x: 203, endPoint y: 59, distance: 58.2
click at [207, 61] on div "Instagram ** 台灣 搜尋 3b03f7a1-1995-47dc-8d9d-fb191ec0975b 8dedf221-403f-49f4-a8c5…" at bounding box center [376, 64] width 470 height 33
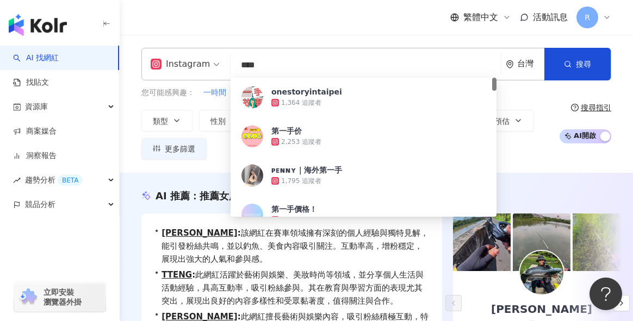
type input "**"
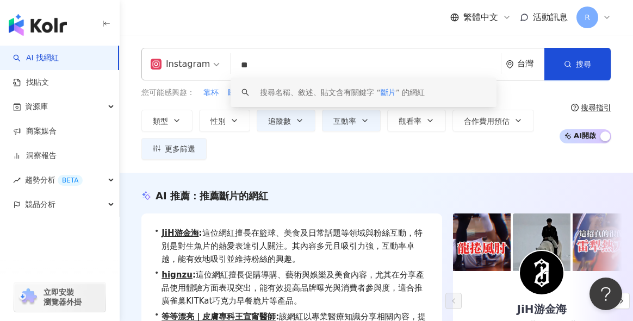
drag, startPoint x: 277, startPoint y: 65, endPoint x: 195, endPoint y: 61, distance: 81.7
click at [195, 61] on div "Instagram ** 台灣 搜尋 keyword 搜尋名稱、敘述、貼文含有關鍵字 “ 斷片 ” 的網紅" at bounding box center [376, 64] width 470 height 33
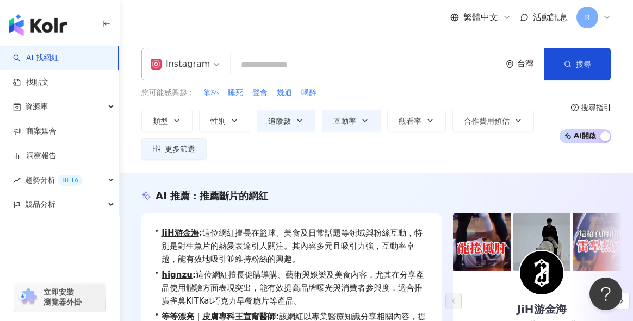
type input "*"
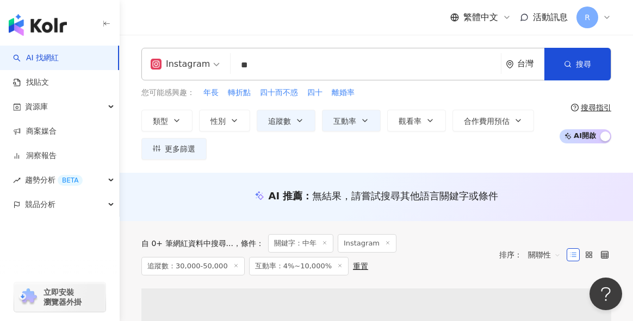
drag, startPoint x: 370, startPoint y: 45, endPoint x: 352, endPoint y: 183, distance: 138.7
click at [370, 45] on div "Instagram 中年 ** 台灣 搜尋 eaf75c96-e5ee-4410-9065-6f72c9c15dbb 中年大叔 1,043 追蹤者 中年男子住…" at bounding box center [376, 104] width 513 height 138
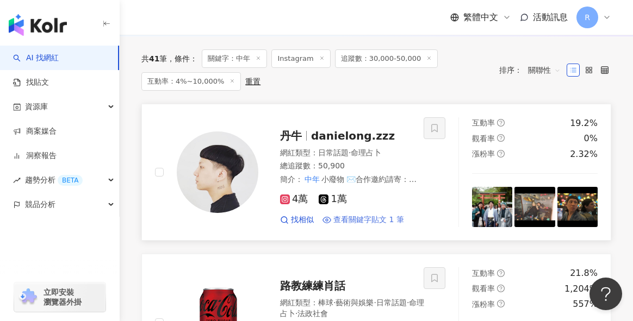
scroll to position [185, 0]
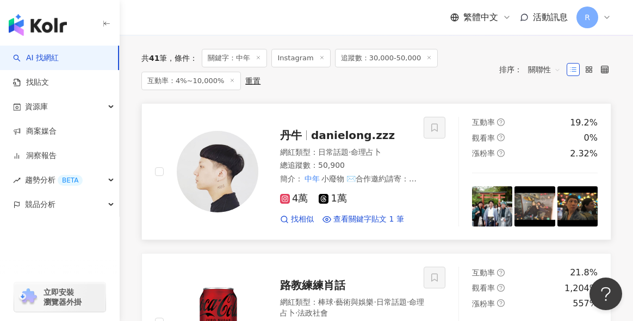
click at [210, 140] on img at bounding box center [218, 172] width 82 height 82
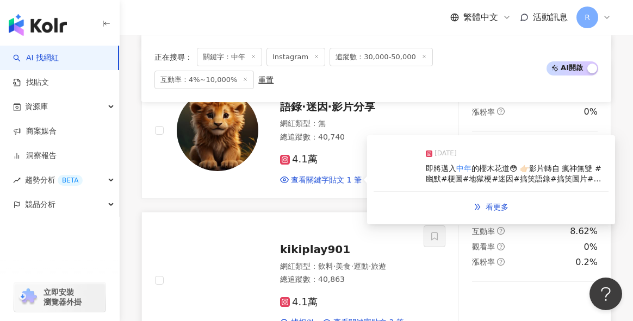
scroll to position [1879, 0]
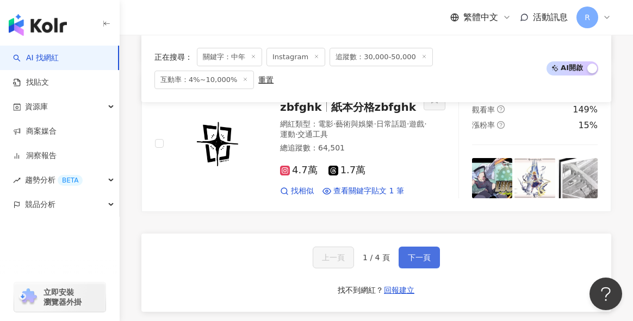
click at [419, 247] on button "下一頁" at bounding box center [419, 258] width 41 height 22
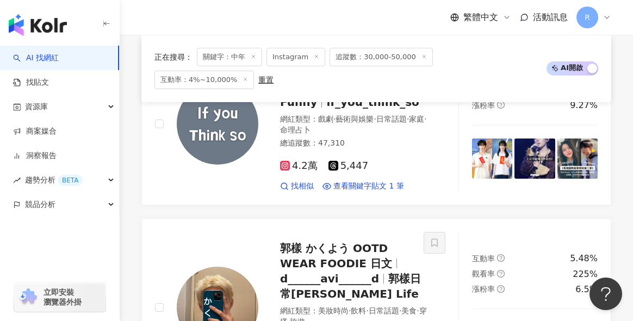
scroll to position [846, 0]
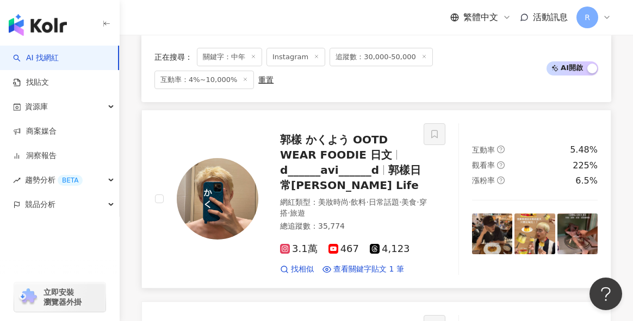
click at [221, 161] on img at bounding box center [218, 199] width 82 height 82
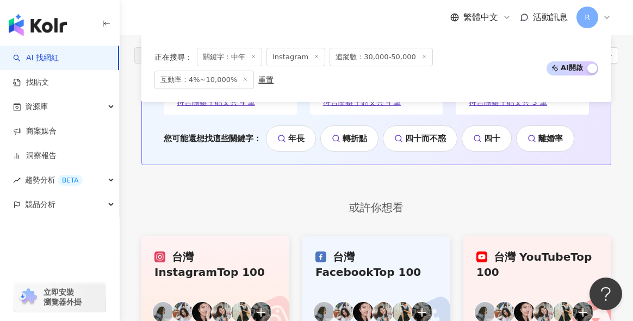
scroll to position [2449, 0]
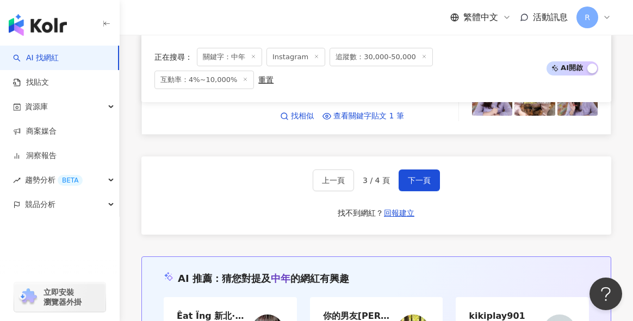
scroll to position [1910, 0]
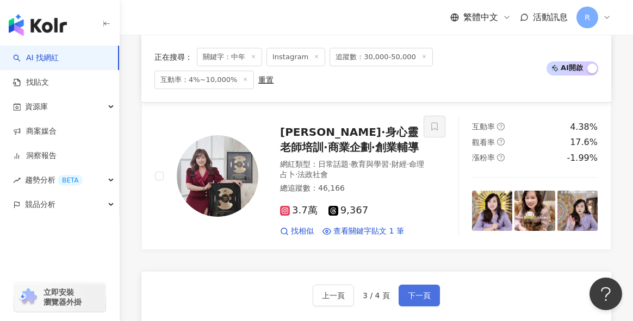
click at [409, 291] on span "下一頁" at bounding box center [419, 295] width 23 height 9
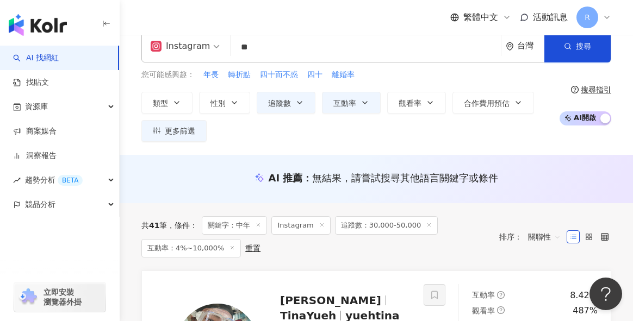
scroll to position [0, 0]
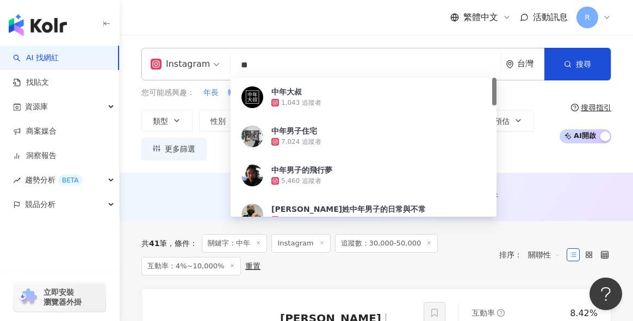
drag, startPoint x: 328, startPoint y: 67, endPoint x: 179, endPoint y: 65, distance: 149.6
click at [181, 64] on div "Instagram ** 台灣 搜尋 eaf75c96-e5ee-4410-9065-6f72c9c15dbb 中年大叔 1,043 追蹤者 中年男子住宅 7…" at bounding box center [376, 64] width 470 height 33
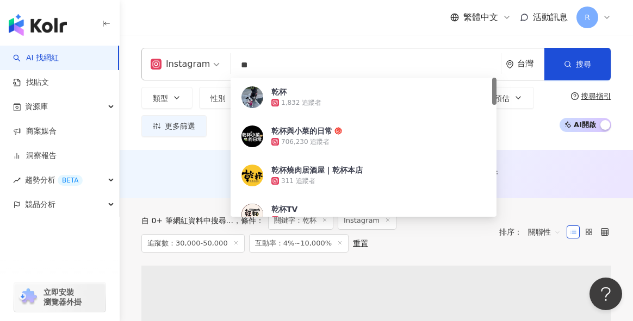
type input "**"
click at [258, 39] on div "Instagram ** 台灣 搜尋 c41ef36b-2d08-4739-bd80-56ea7d4fb14d 乾杯 1,832 追蹤者 乾杯與小菜的日常 7…" at bounding box center [376, 92] width 513 height 115
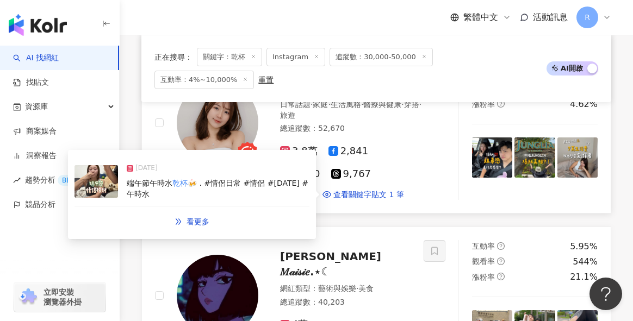
scroll to position [758, 0]
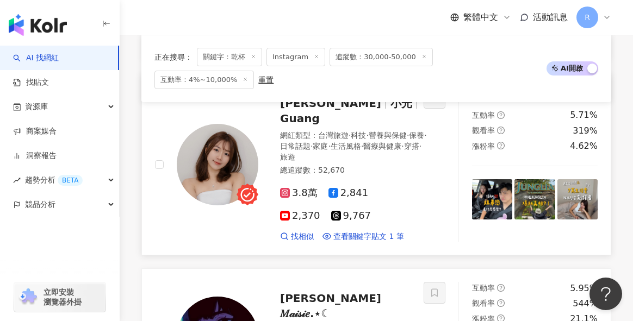
click at [213, 140] on img at bounding box center [218, 165] width 82 height 82
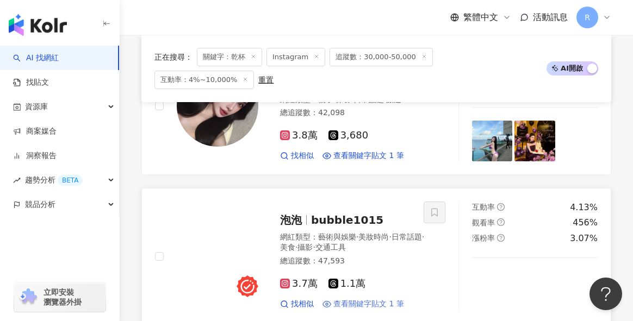
scroll to position [1356, 0]
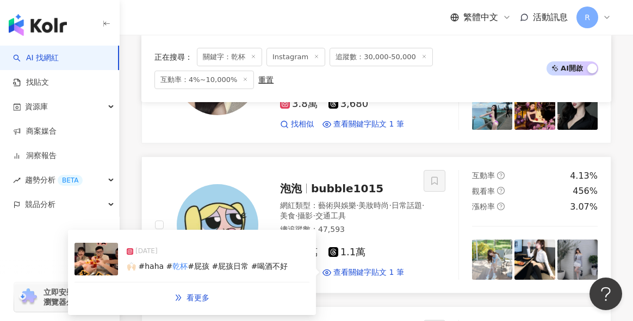
click at [340, 218] on link "泡泡 bubble1015 網紅類型 ： 藝術與娛樂 · 美妝時尚 · 日常話題 · 美食 · 攝影 · 交通工具 總追蹤數 ： 47,593 3.7萬 1.…" at bounding box center [376, 226] width 470 height 138
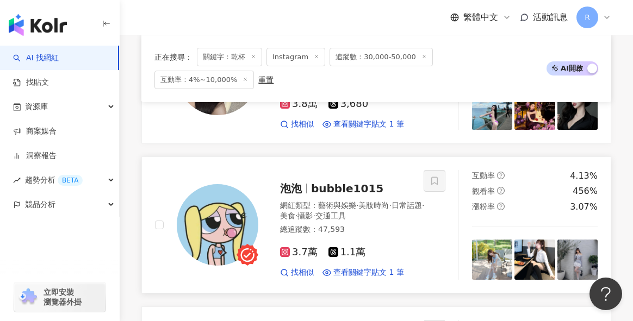
click at [231, 184] on img at bounding box center [218, 225] width 82 height 82
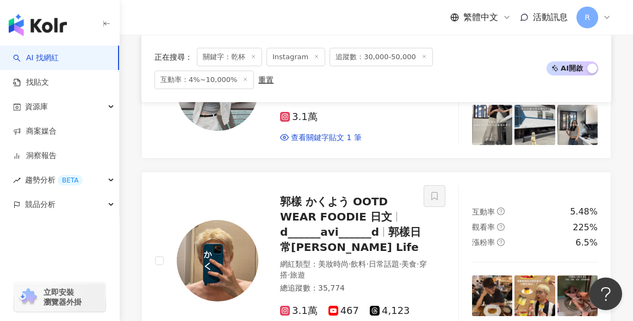
scroll to position [2071, 0]
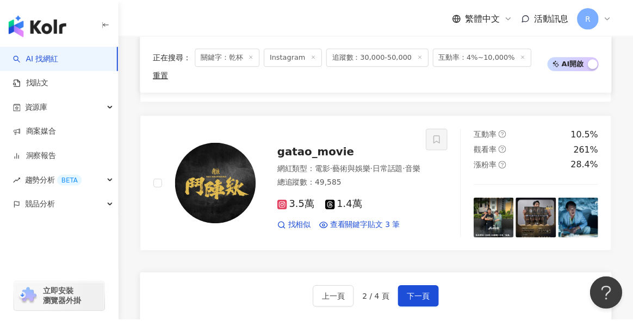
scroll to position [1912, 0]
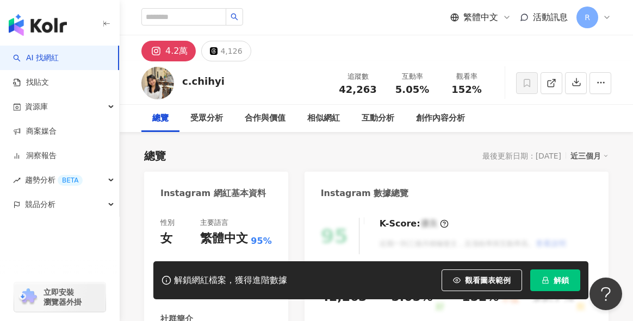
scroll to position [167, 0]
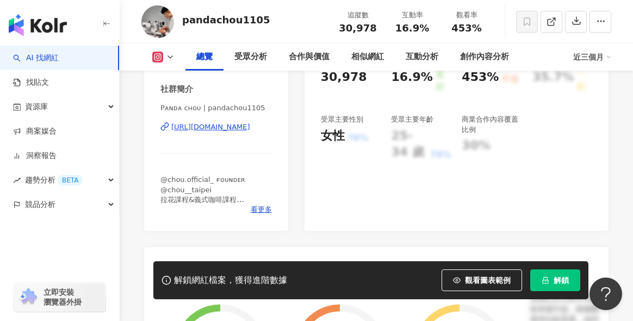
scroll to position [219, 0]
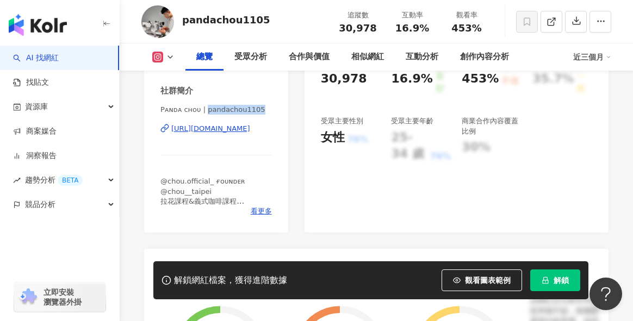
drag, startPoint x: 211, startPoint y: 110, endPoint x: 271, endPoint y: 111, distance: 59.8
click at [271, 111] on span "Pᴀɴᴅᴀ cнoυ | pandachou1105" at bounding box center [215, 110] width 111 height 10
copy span "pandachou1105"
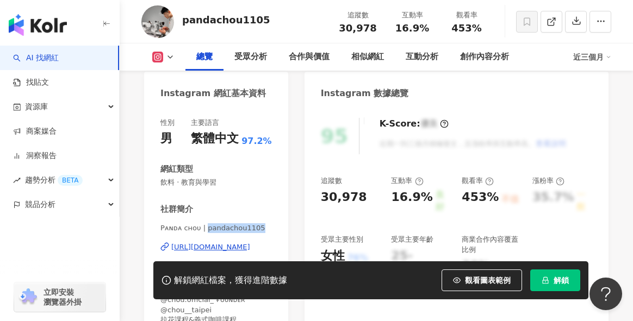
click at [207, 224] on span "Pᴀɴᴅᴀ cнoυ | pandachou1105" at bounding box center [215, 229] width 111 height 10
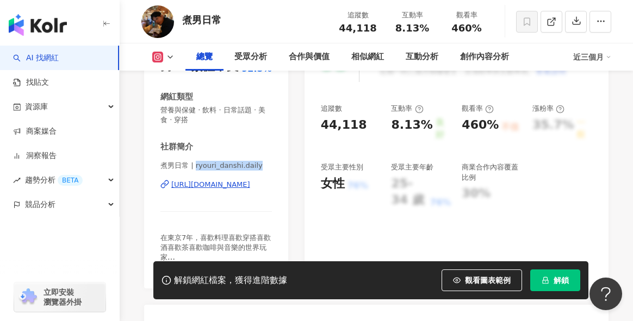
drag, startPoint x: 212, startPoint y: 164, endPoint x: 260, endPoint y: 164, distance: 48.4
click at [260, 164] on span "煮男日常 | ryouri_danshi.daily" at bounding box center [215, 166] width 111 height 10
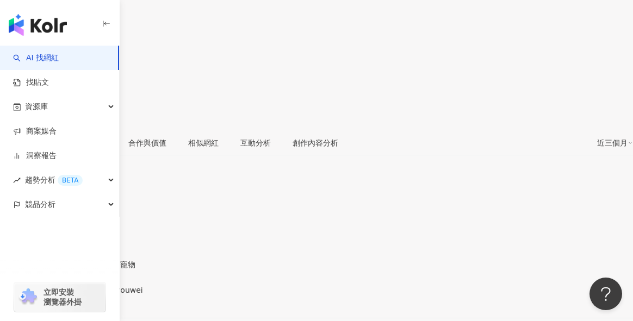
drag, startPoint x: 219, startPoint y: 158, endPoint x: 263, endPoint y: 158, distance: 43.5
click at [143, 286] on span "👋🏻叫我宥維就好 | by_youwei" at bounding box center [71, 290] width 143 height 9
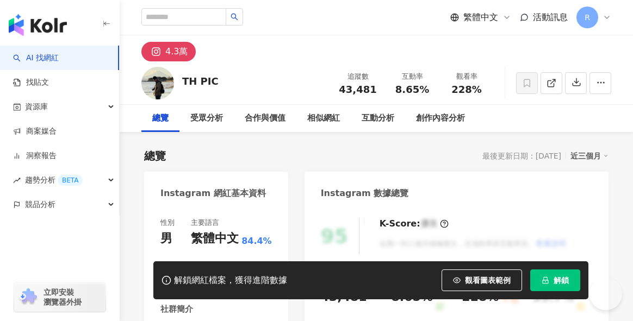
click at [228, 218] on div "性別 男 主要語言 繁體中文 84.4% 網紅類型 台灣旅遊 · 攝影 社群簡介 TH PIC | thththpic [URL][DOMAIN_NAME] …" at bounding box center [215, 326] width 111 height 217
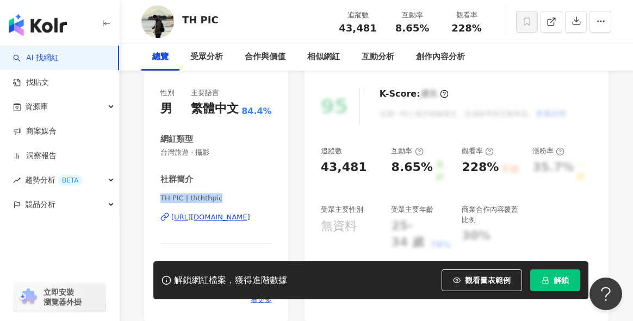
click at [223, 198] on span "TH PIC | thththpic" at bounding box center [215, 199] width 111 height 10
drag, startPoint x: 190, startPoint y: 199, endPoint x: 237, endPoint y: 200, distance: 47.3
click at [237, 200] on span "TH PIC | thththpic" at bounding box center [215, 199] width 111 height 10
copy span "thththpic"
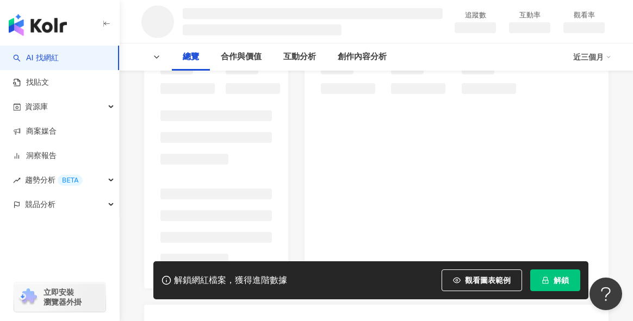
scroll to position [154, 0]
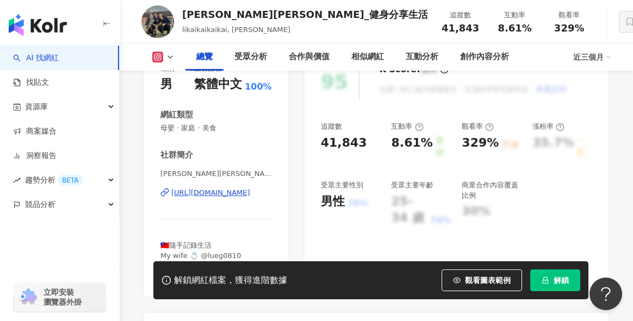
scroll to position [135, 0]
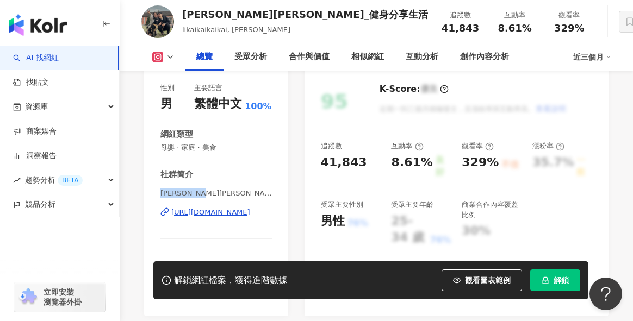
drag, startPoint x: 203, startPoint y: 193, endPoint x: 263, endPoint y: 193, distance: 60.4
click at [263, 193] on span "郭 力愷Alex | likaikaikaikai" at bounding box center [215, 194] width 111 height 10
copy span "郭 力愷Alex |"
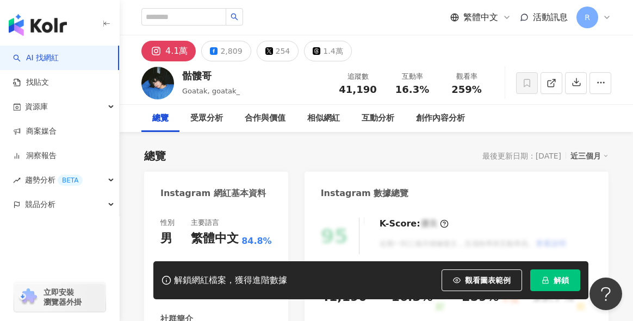
scroll to position [222, 0]
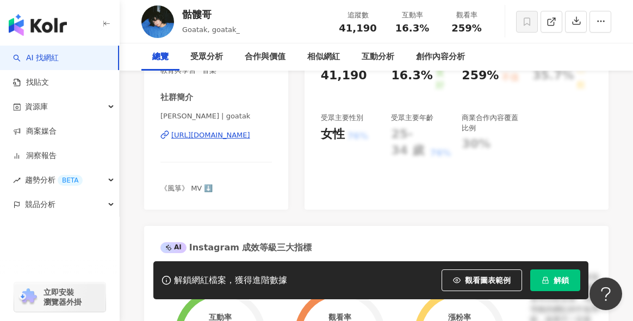
click at [197, 117] on span "[PERSON_NAME] | goatak" at bounding box center [215, 116] width 111 height 10
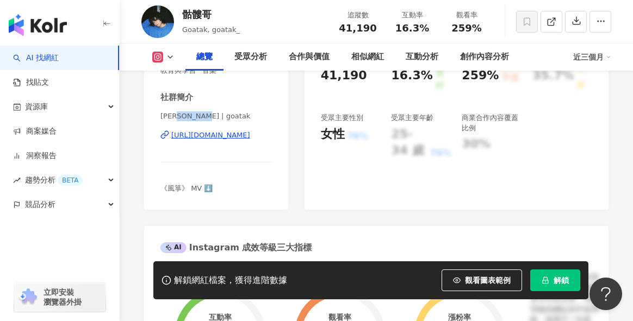
click at [207, 116] on span "[PERSON_NAME] | goatak" at bounding box center [215, 116] width 111 height 10
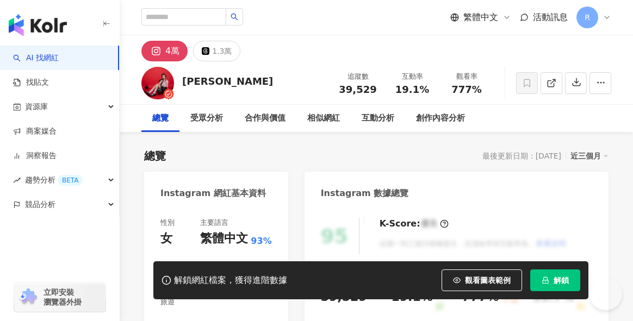
drag, startPoint x: 250, startPoint y: 185, endPoint x: 243, endPoint y: 188, distance: 8.3
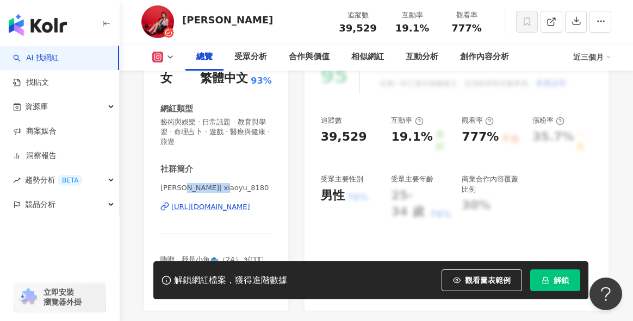
drag, startPoint x: 232, startPoint y: 188, endPoint x: 188, endPoint y: 190, distance: 44.6
click at [188, 190] on span "簡愉潔 | xiaoyu_8180" at bounding box center [215, 188] width 111 height 10
copy span "xiaoyu_8180"
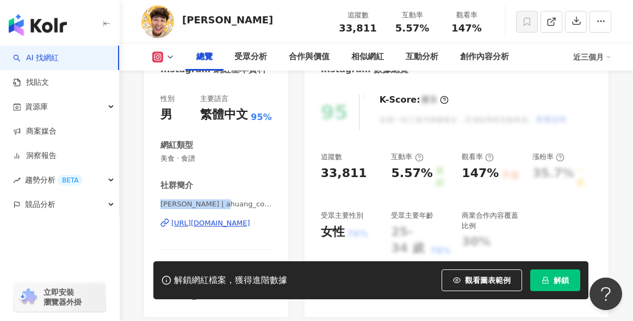
drag, startPoint x: 161, startPoint y: 205, endPoint x: 234, endPoint y: 207, distance: 72.9
click at [234, 207] on span "黃ㄚ黃 | ahuang_cook" at bounding box center [215, 205] width 111 height 10
copy span "黃ㄚ黃 | ahuang_cook"
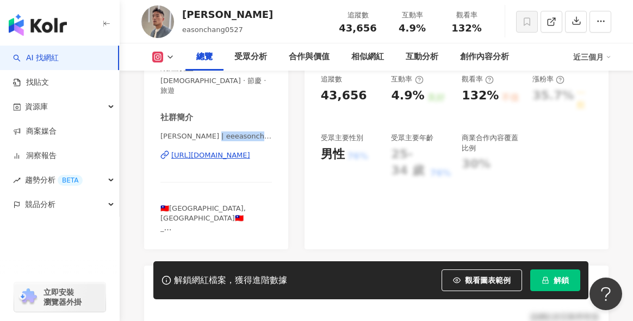
drag, startPoint x: 210, startPoint y: 125, endPoint x: 270, endPoint y: 128, distance: 60.5
click at [270, 132] on span "Eason Chang | eeeasonchang0527" at bounding box center [215, 137] width 111 height 10
copy span "eeeasonchang052"
